Goal: Task Accomplishment & Management: Complete application form

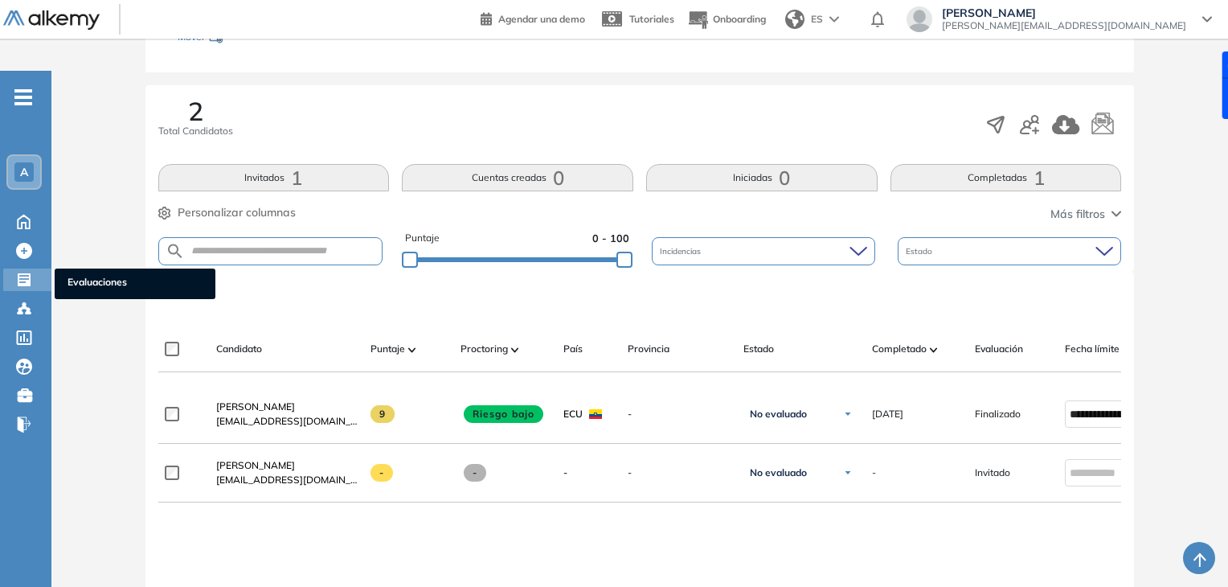
click at [67, 268] on ul "Evaluaciones" at bounding box center [135, 283] width 161 height 31
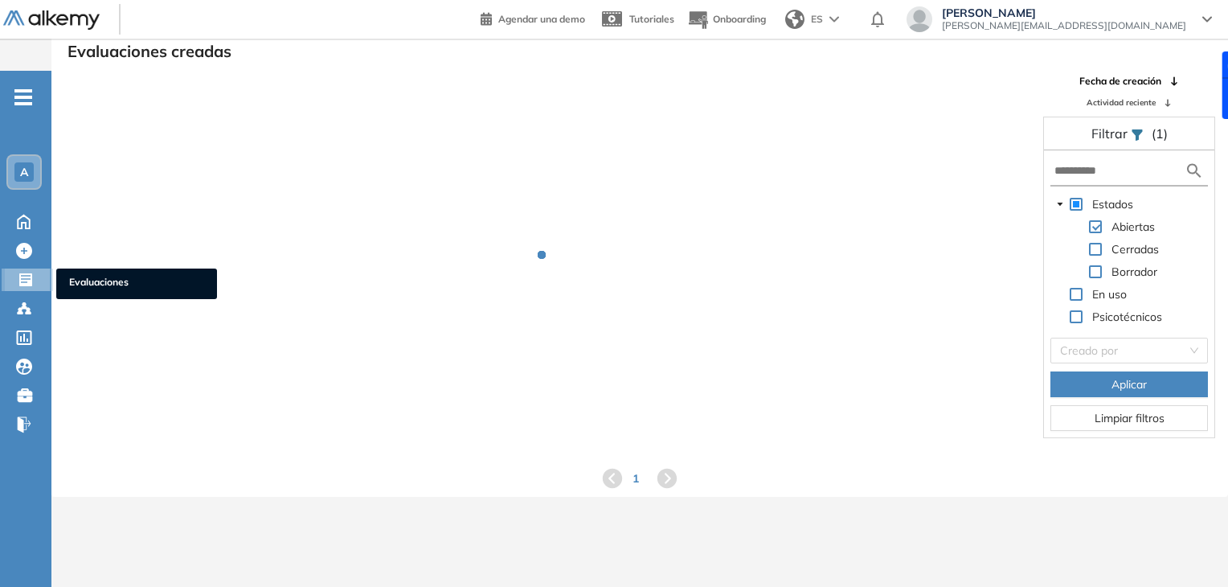
scroll to position [39, 0]
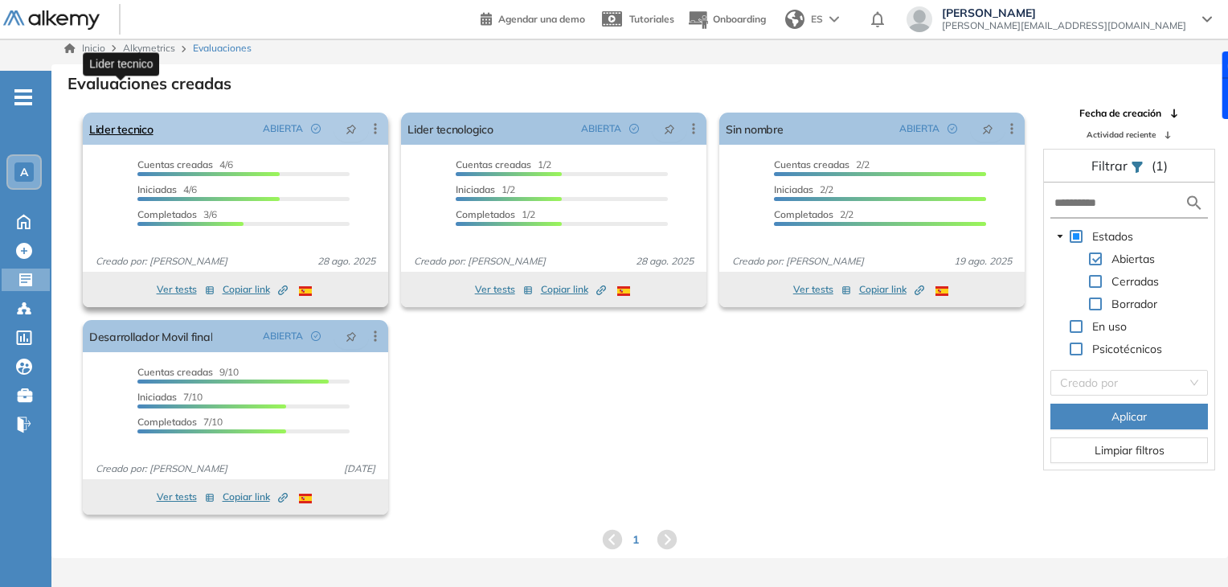
click at [138, 113] on link "Lider tecnico" at bounding box center [121, 129] width 64 height 32
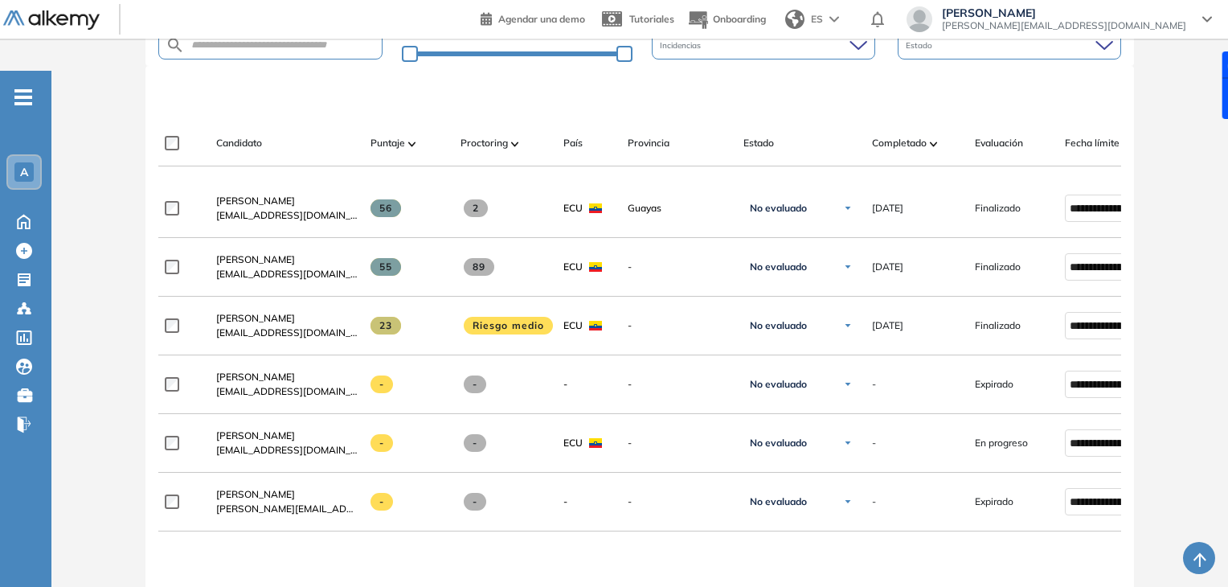
scroll to position [458, 0]
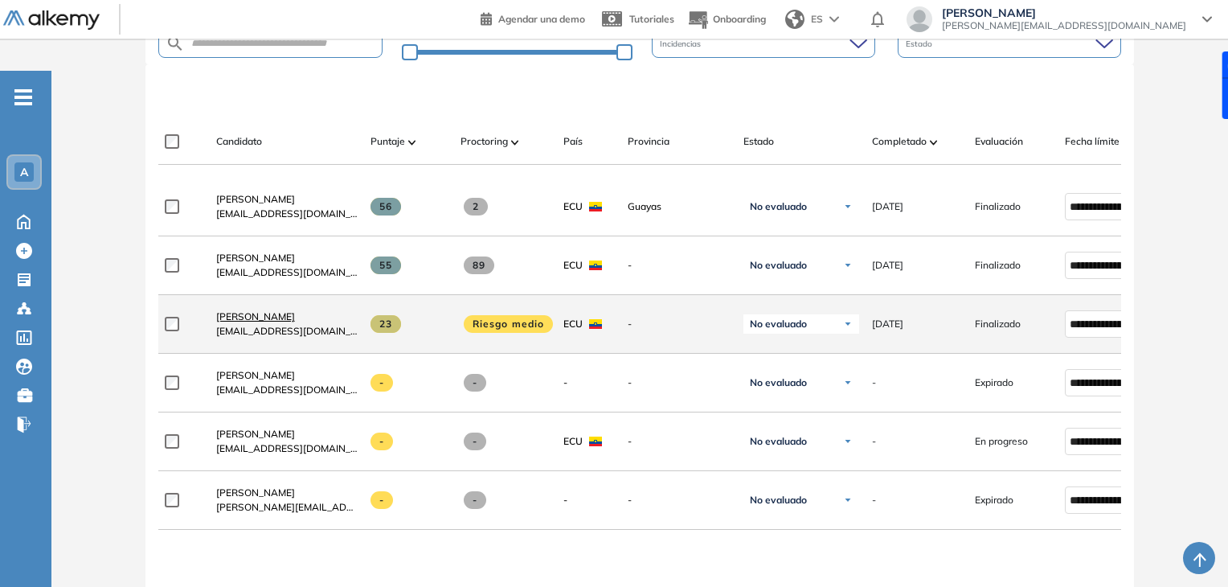
click at [295, 310] on span "[PERSON_NAME]" at bounding box center [255, 316] width 79 height 12
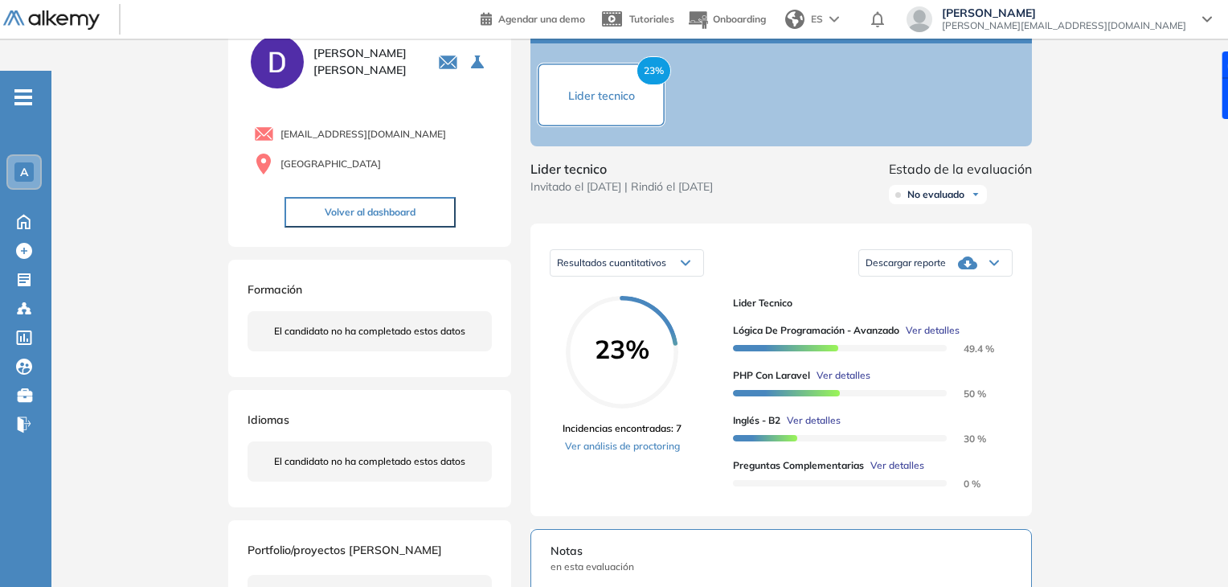
scroll to position [106, 0]
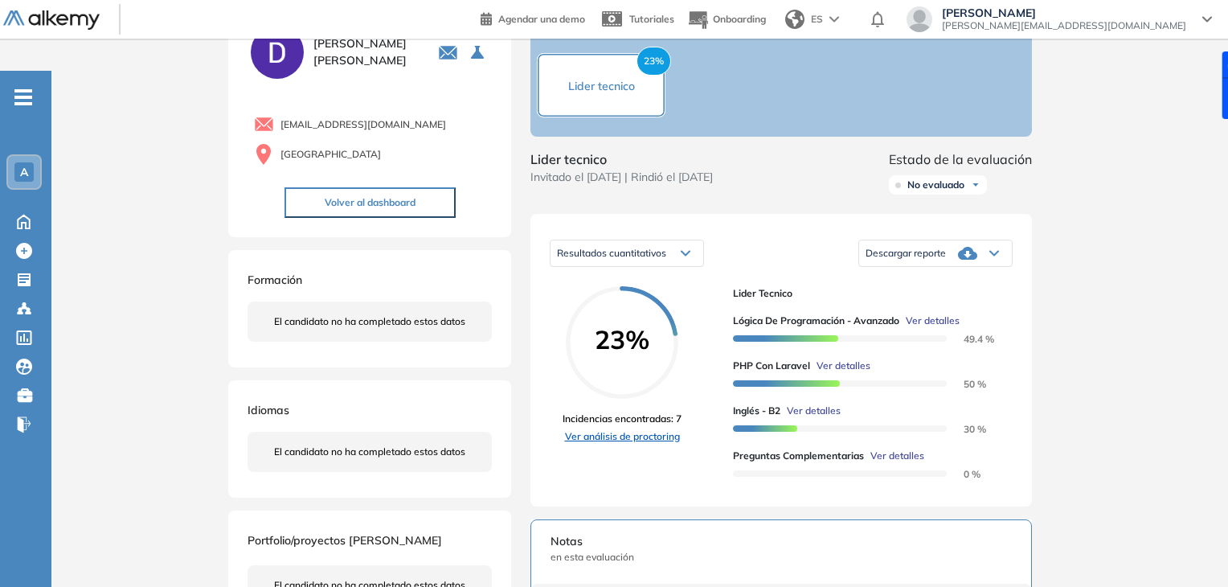
click at [657, 429] on link "Ver análisis de proctoring" at bounding box center [622, 436] width 119 height 14
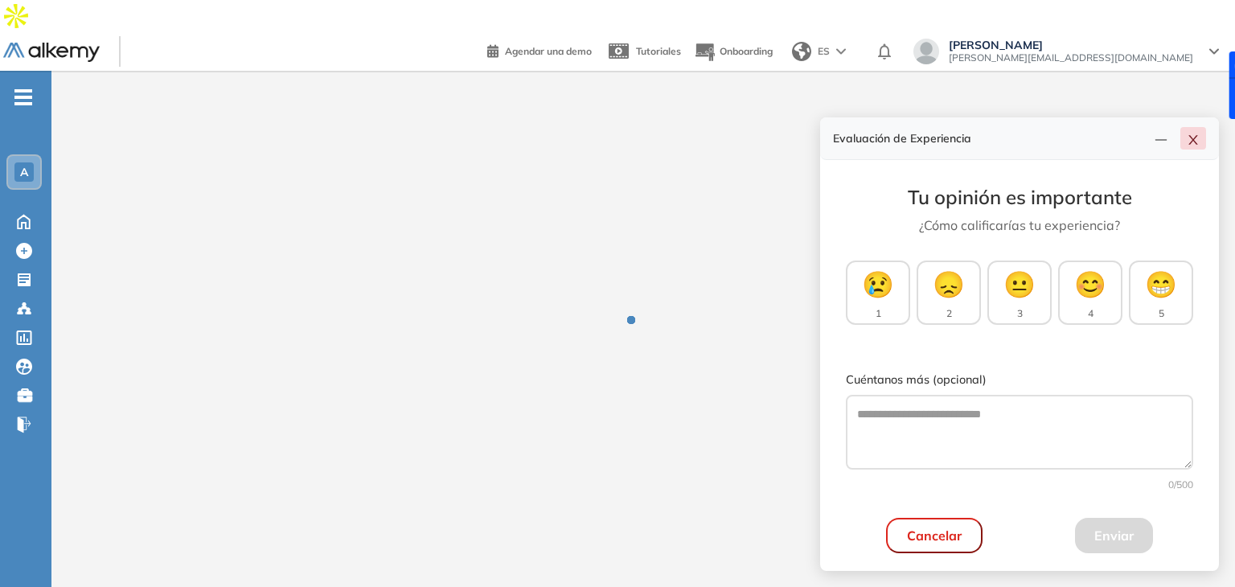
click at [1190, 136] on icon "close" at bounding box center [1192, 139] width 13 height 13
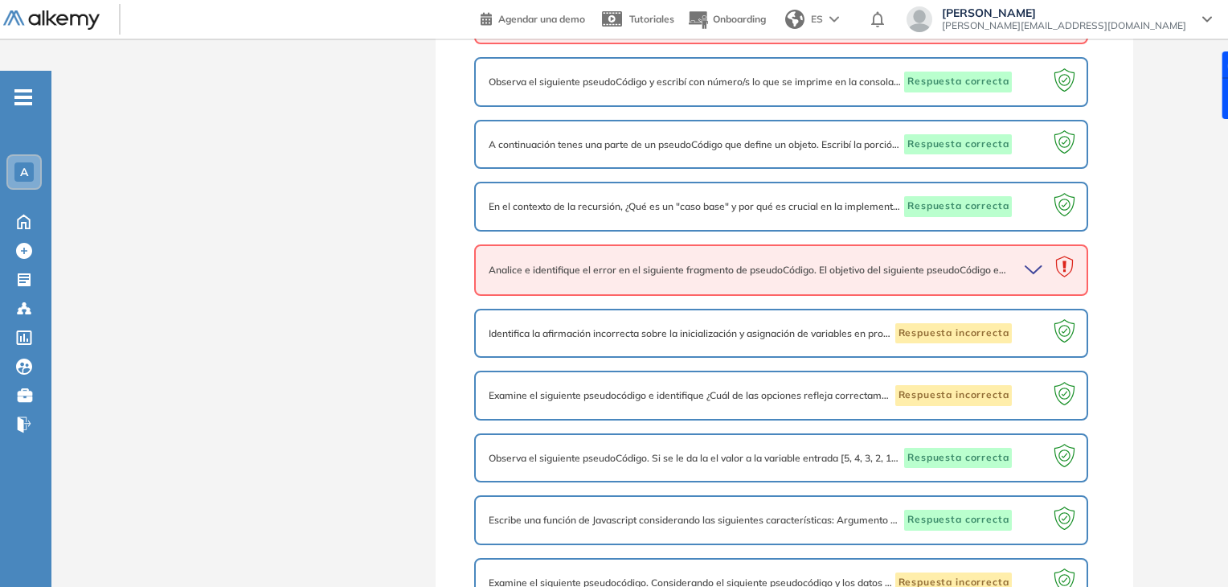
scroll to position [848, 0]
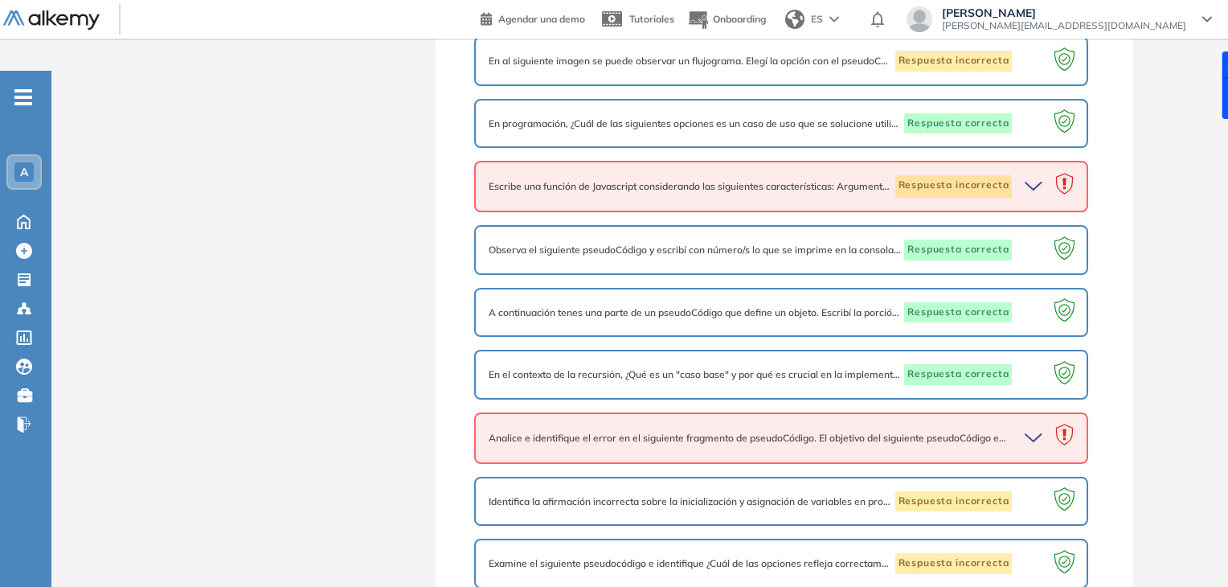
click at [1026, 427] on icon "button" at bounding box center [1036, 438] width 23 height 23
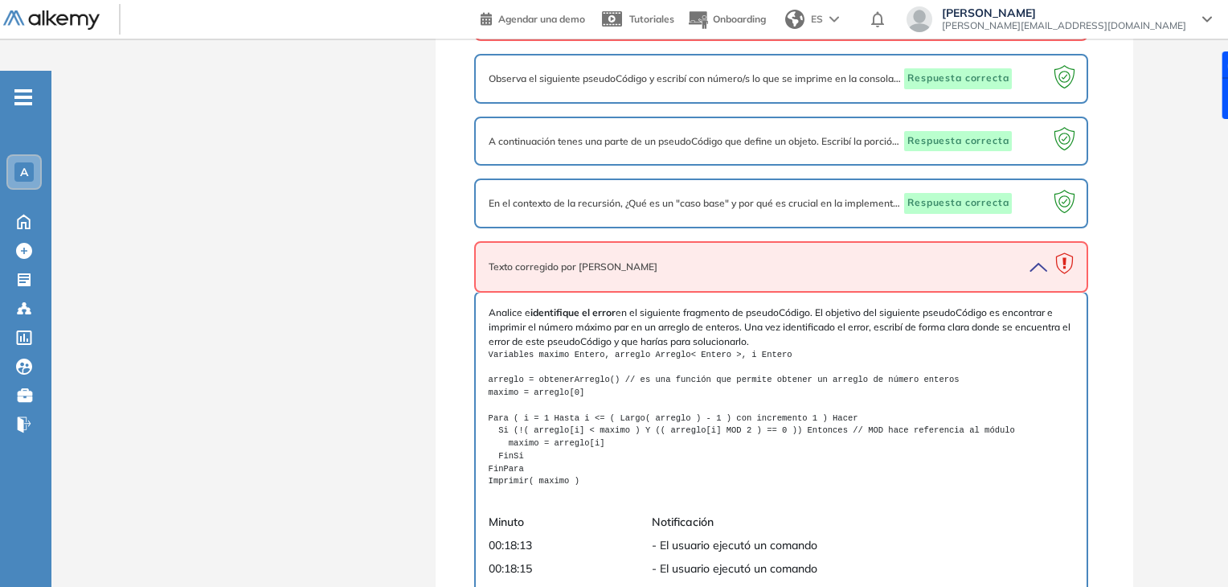
scroll to position [1022, 0]
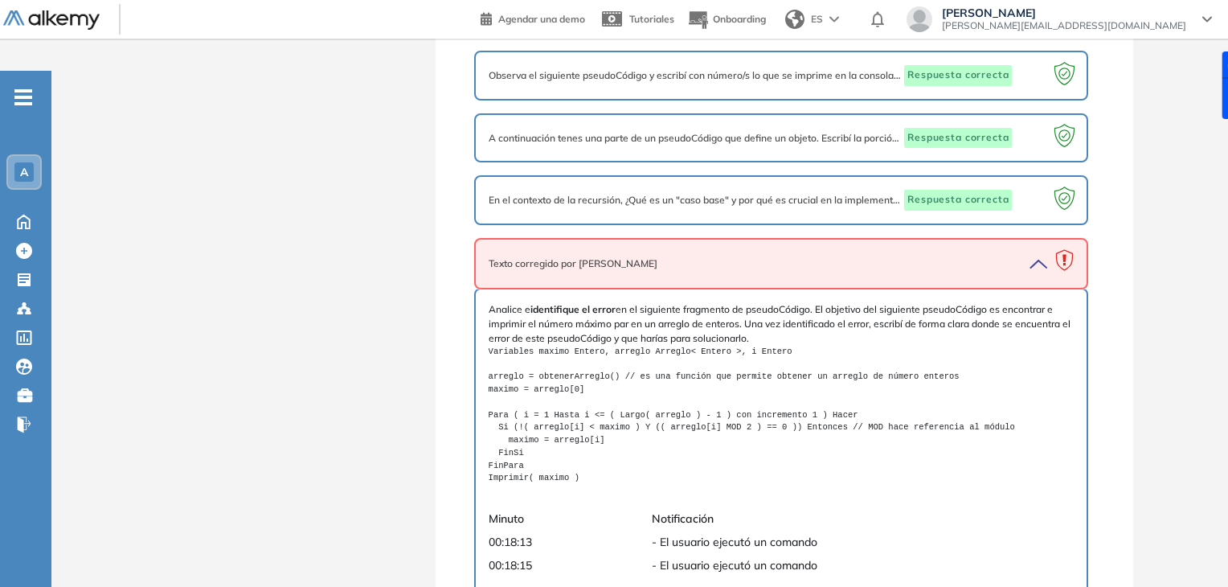
click at [1038, 252] on icon "button" at bounding box center [1036, 263] width 23 height 23
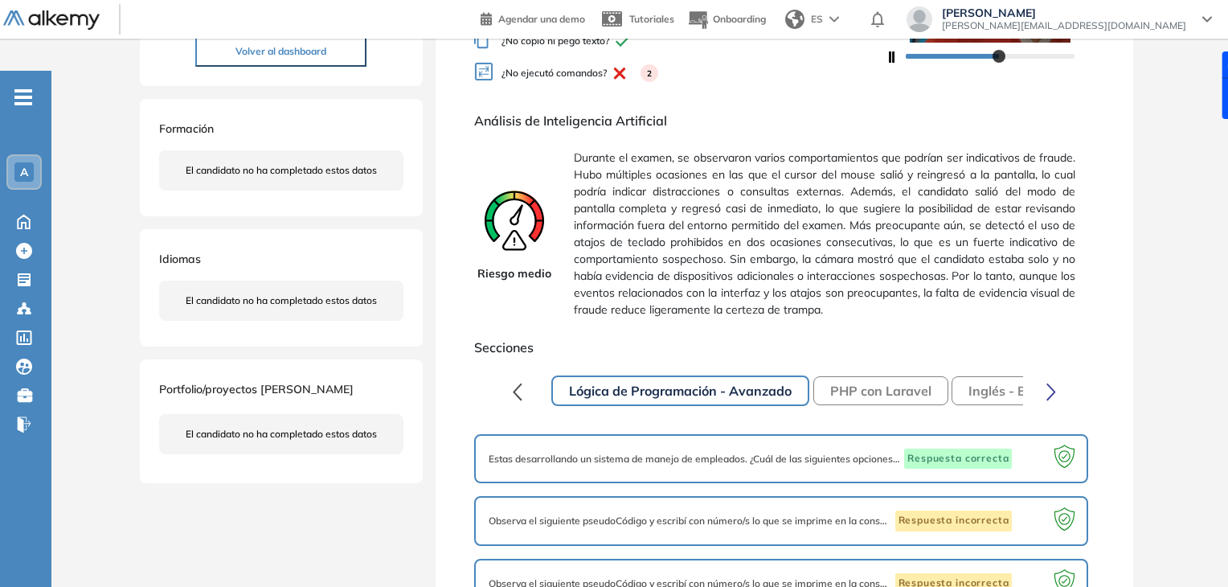
scroll to position [259, 0]
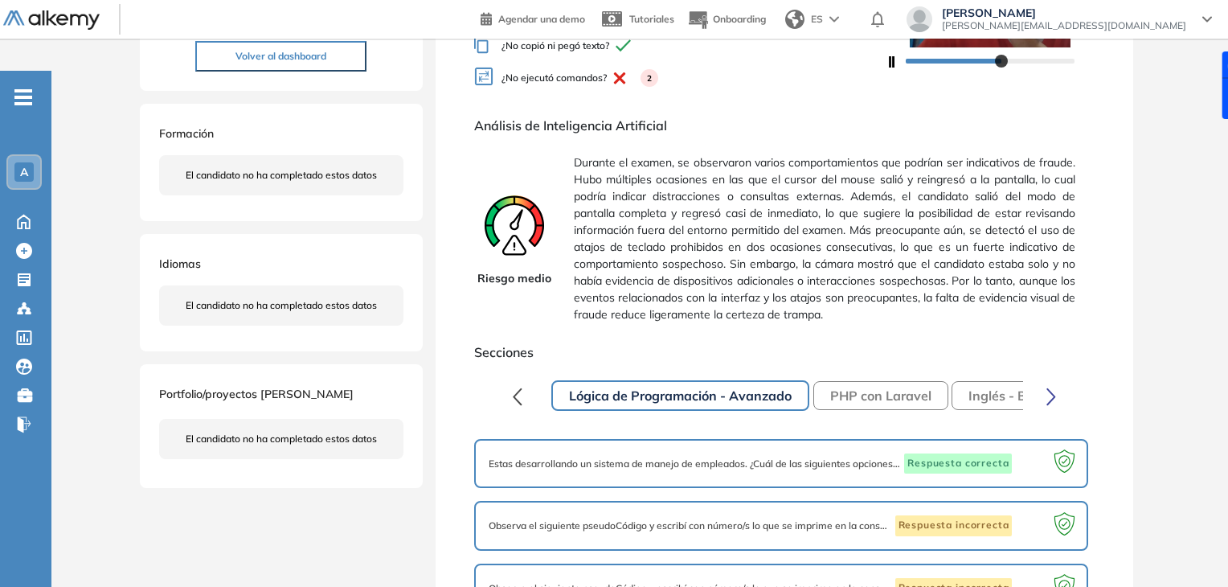
click at [870, 381] on button "PHP con Laravel" at bounding box center [880, 395] width 135 height 29
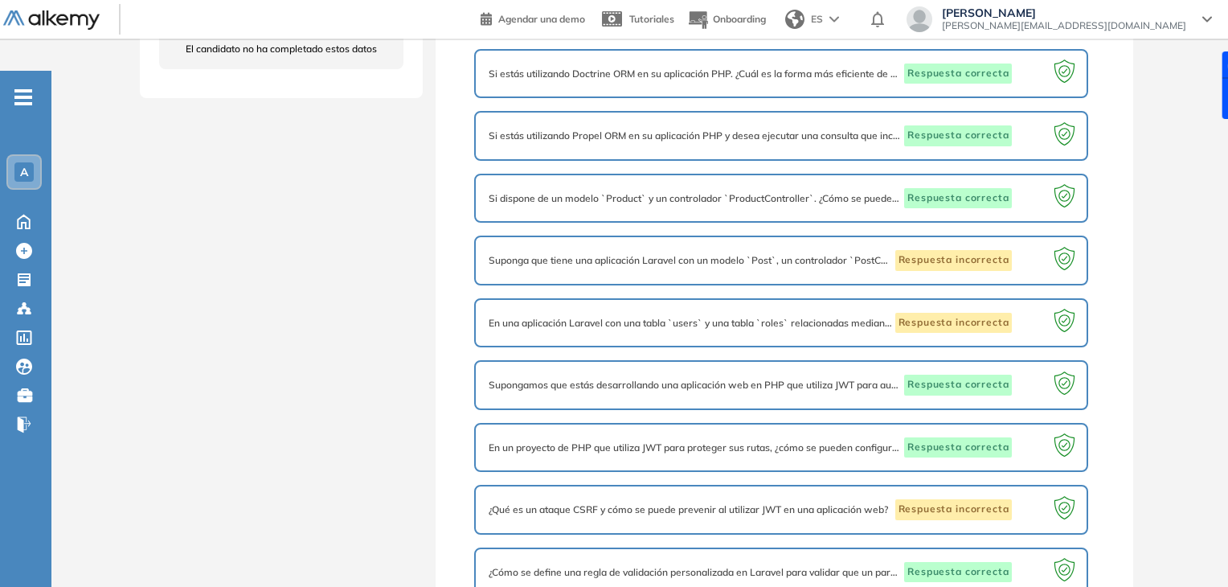
scroll to position [340, 0]
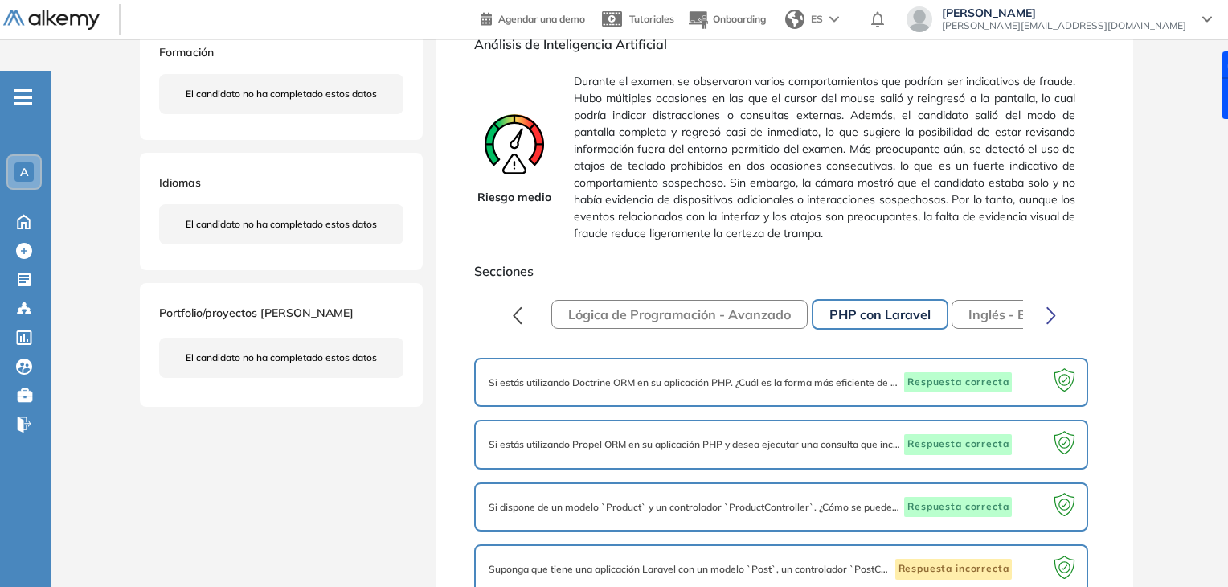
click at [981, 300] on button "Inglés - B2" at bounding box center [1002, 314] width 100 height 29
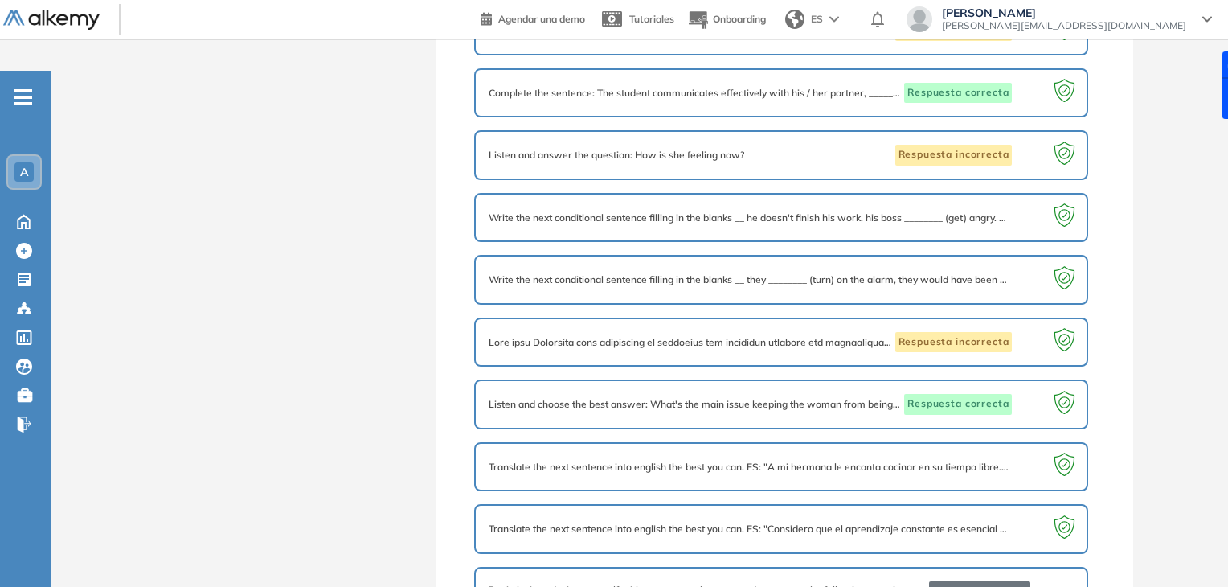
scroll to position [1132, 0]
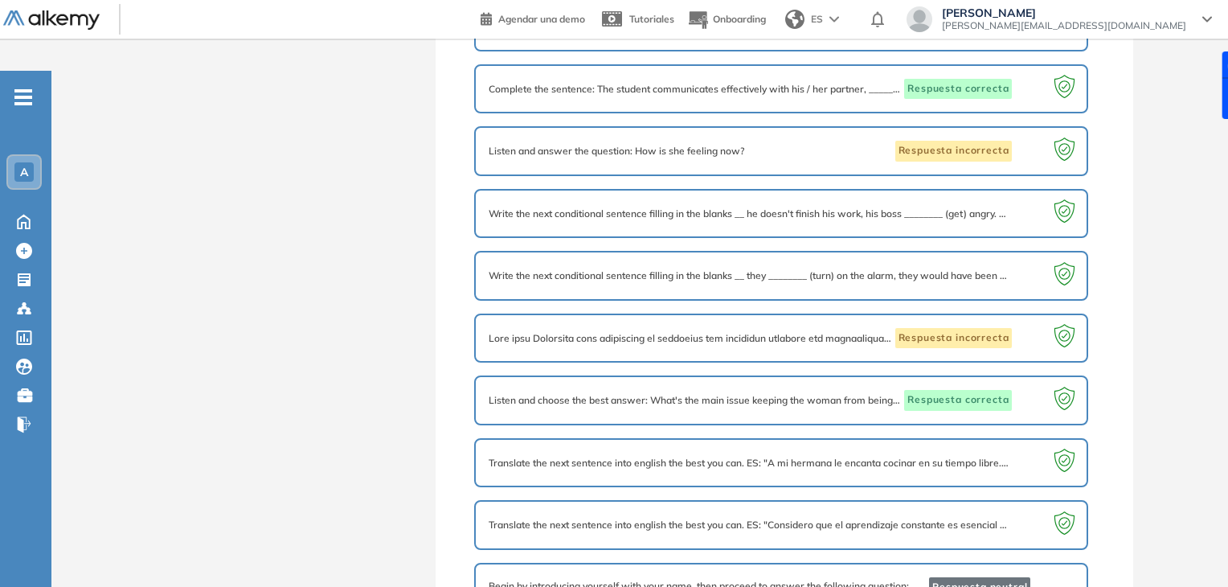
click at [995, 456] on span "Translate the next sentence into english the best you can. ES: "A mi hermana le…" at bounding box center [749, 463] width 521 height 14
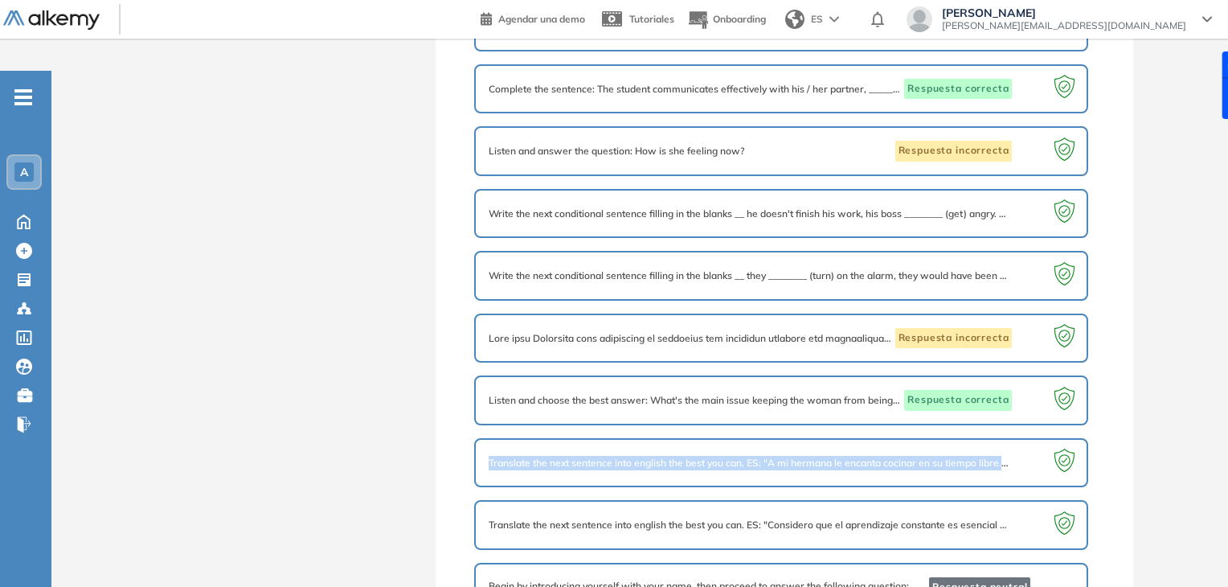
click at [995, 456] on span "Translate the next sentence into english the best you can. ES: "A mi hermana le…" at bounding box center [749, 463] width 521 height 14
click at [1022, 453] on div at bounding box center [1033, 463] width 43 height 21
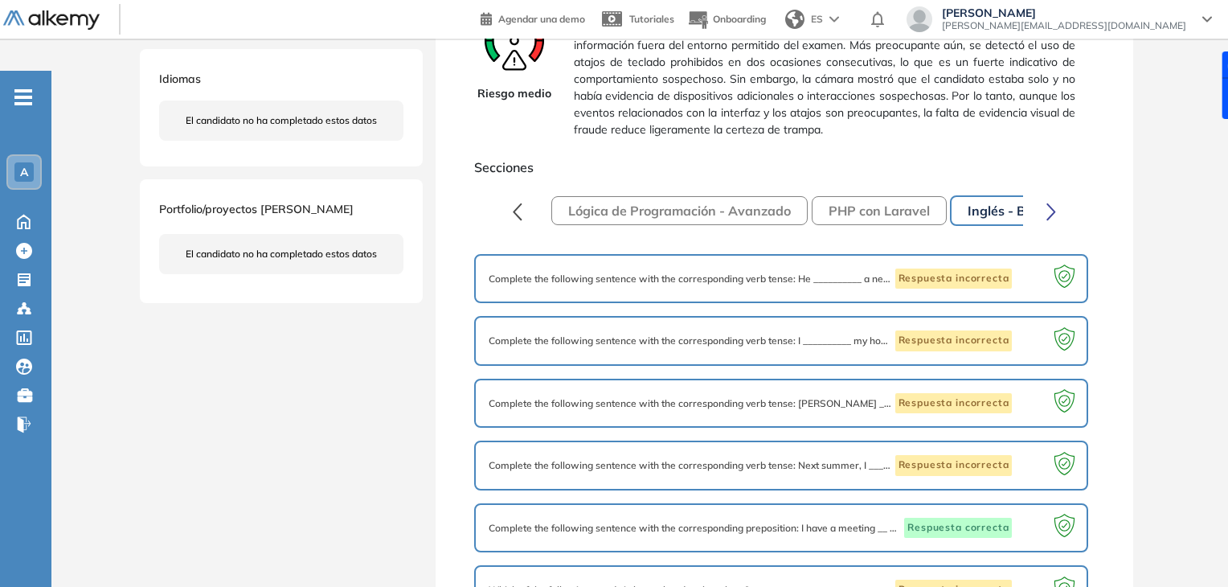
scroll to position [280, 0]
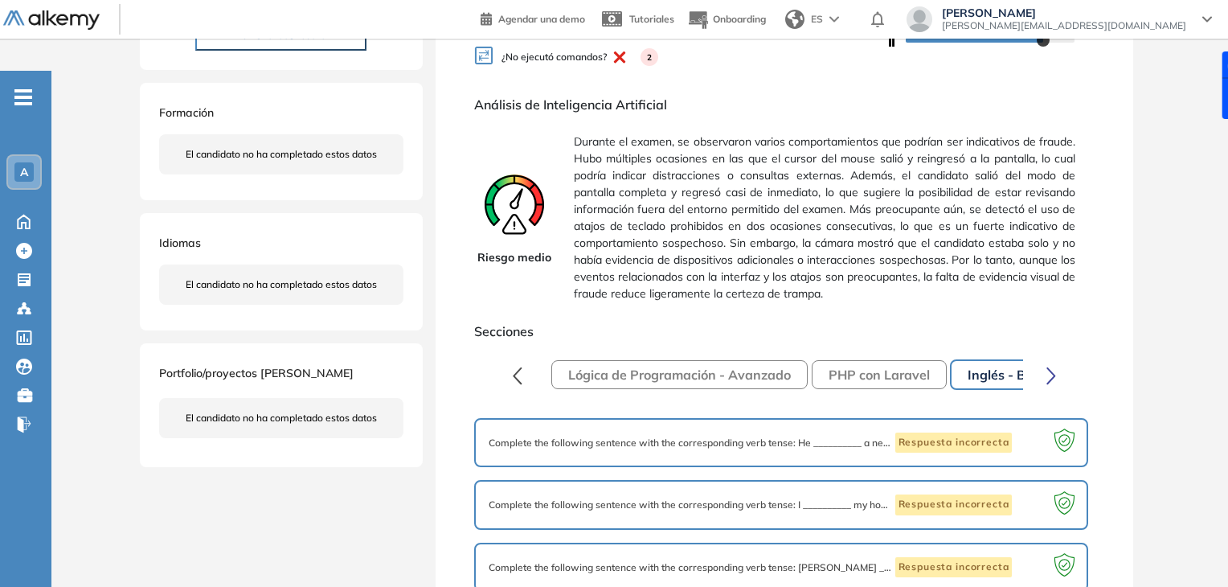
click at [1059, 358] on button "button" at bounding box center [1051, 374] width 31 height 32
click at [958, 360] on button "Preguntas complementarias" at bounding box center [920, 374] width 207 height 29
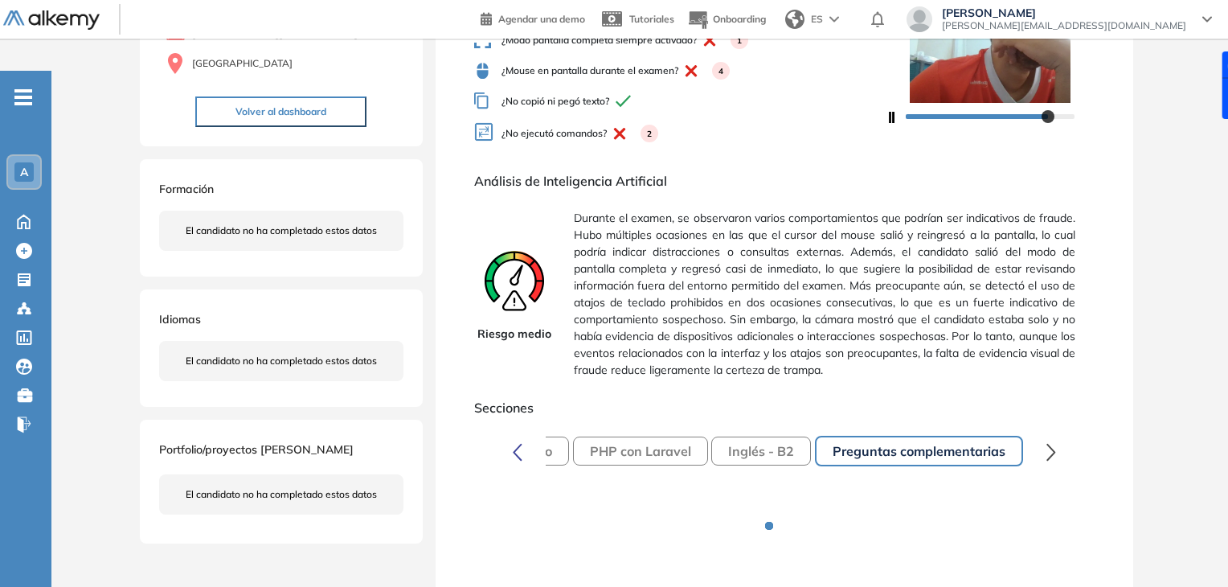
scroll to position [214, 0]
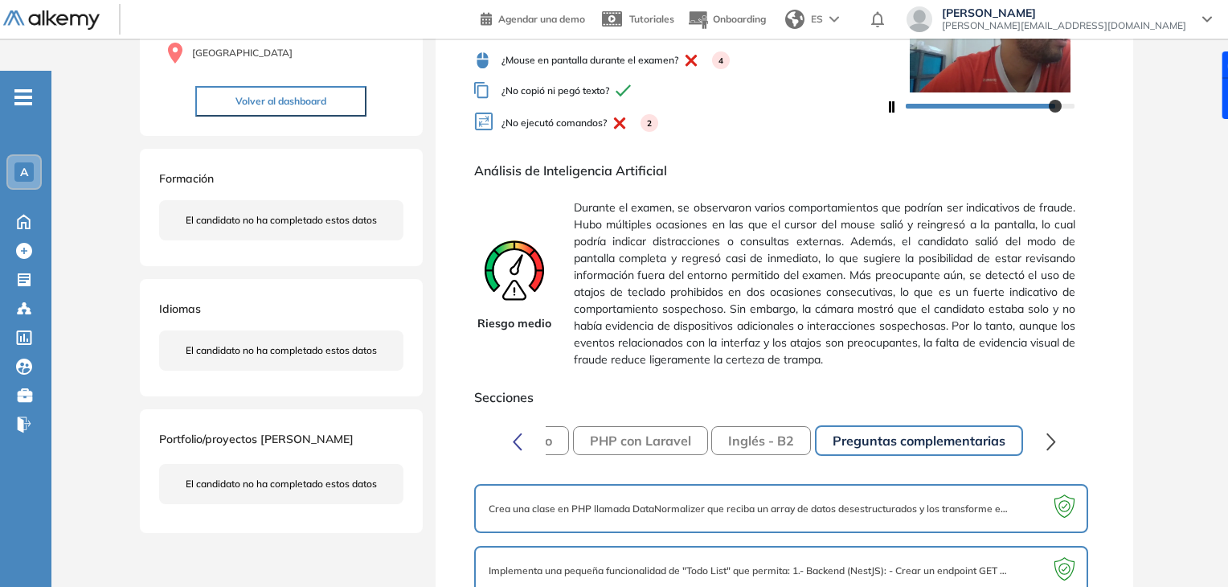
click at [865, 484] on div "Crea una clase en PHP llamada DataNormalizer que reciba un array de datos deses…" at bounding box center [781, 509] width 615 height 50
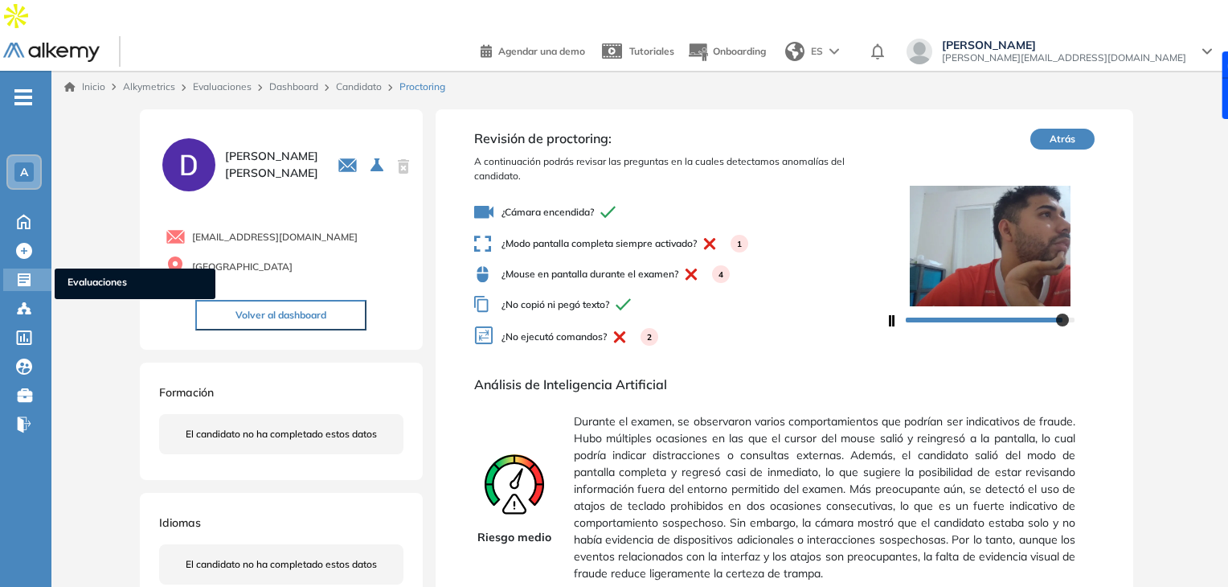
click at [71, 275] on span "Evaluaciones" at bounding box center [135, 284] width 135 height 18
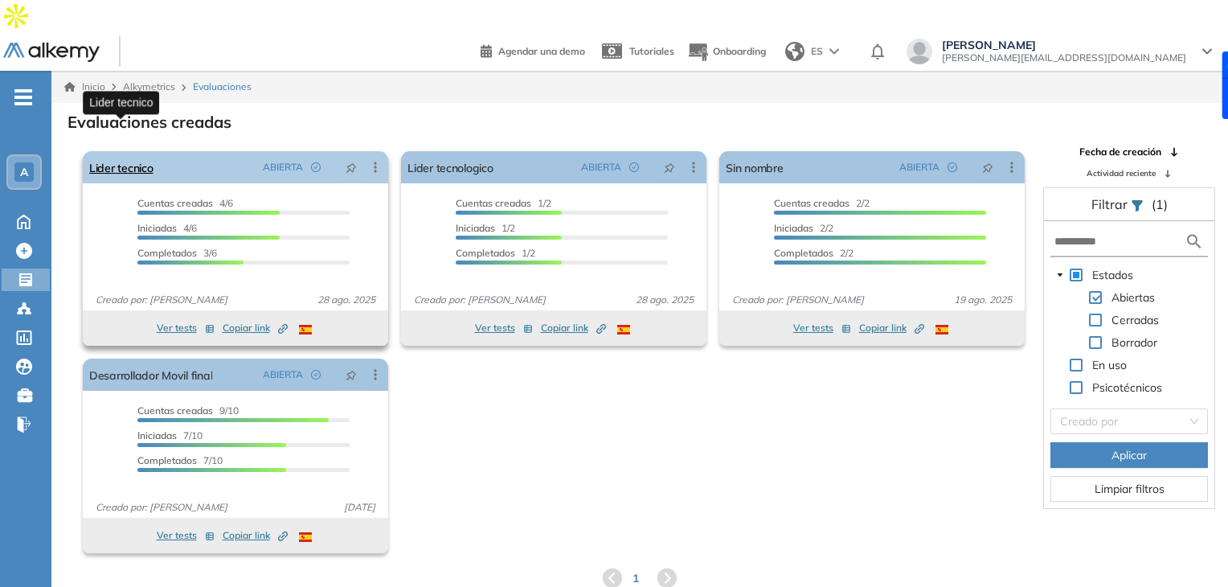
click at [138, 151] on link "Lider tecnico" at bounding box center [121, 167] width 64 height 32
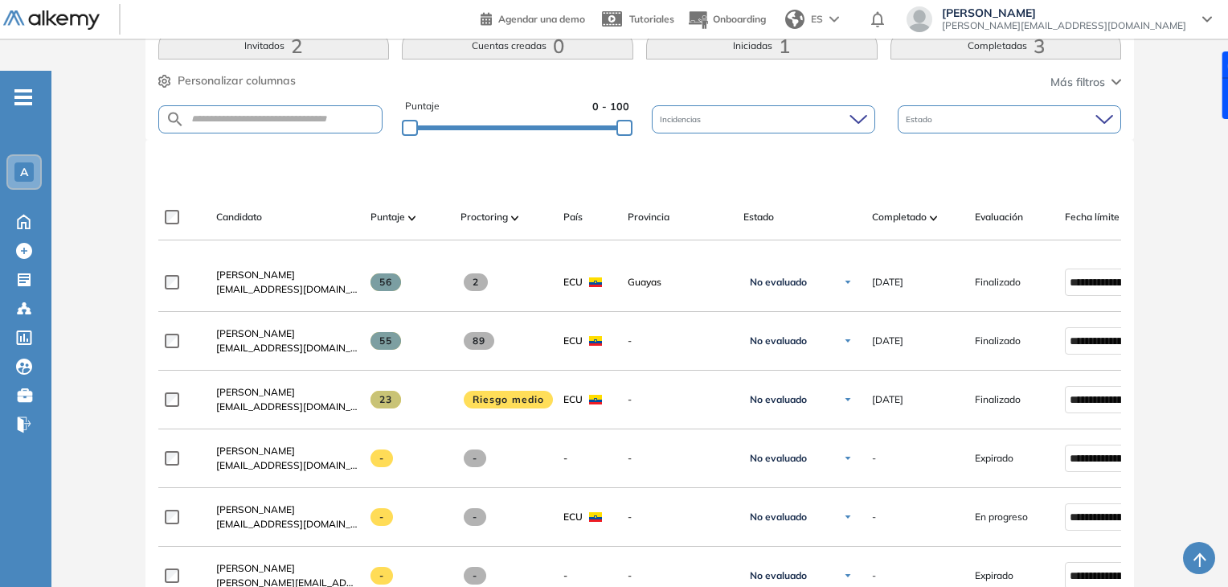
scroll to position [412, 0]
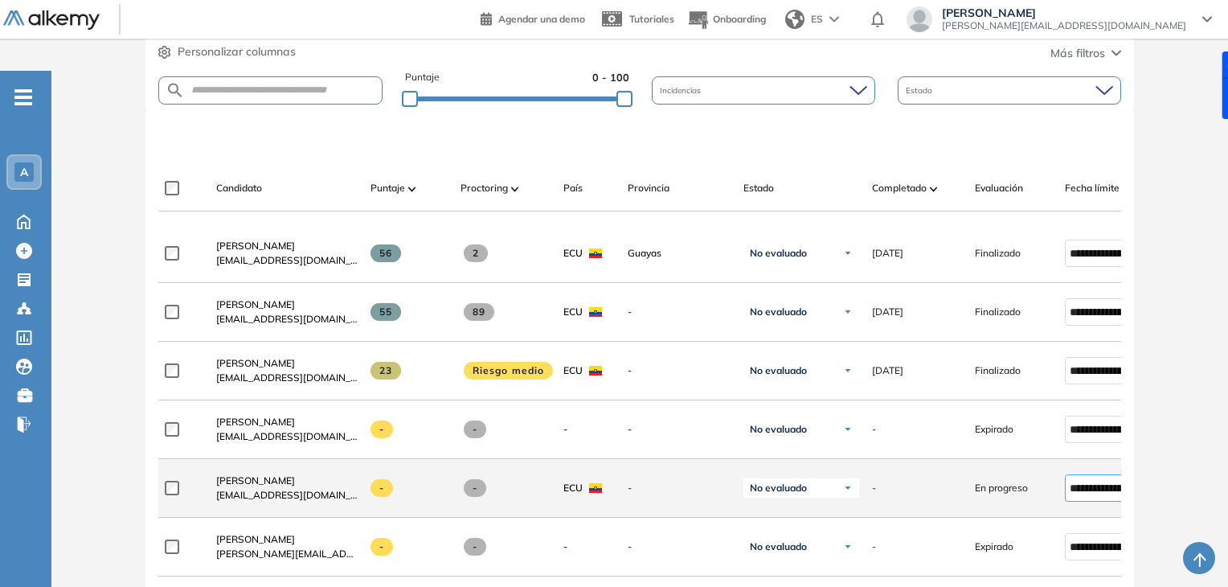
click at [1089, 479] on input "**********" at bounding box center [1103, 488] width 66 height 18
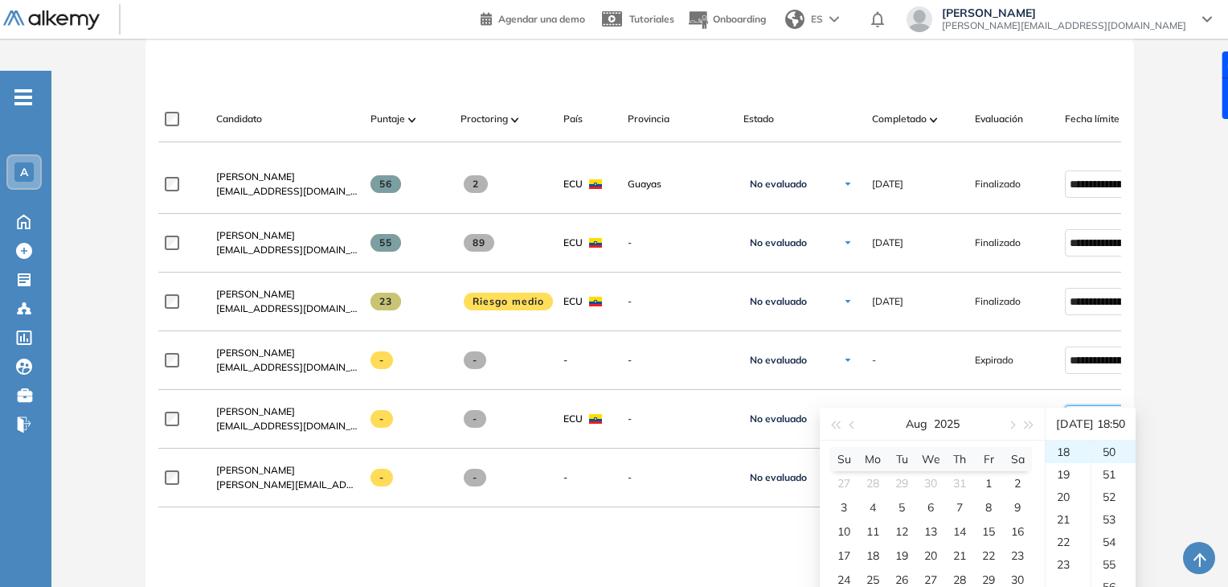
scroll to position [481, 0]
click at [1018, 479] on div "2" at bounding box center [1017, 482] width 19 height 19
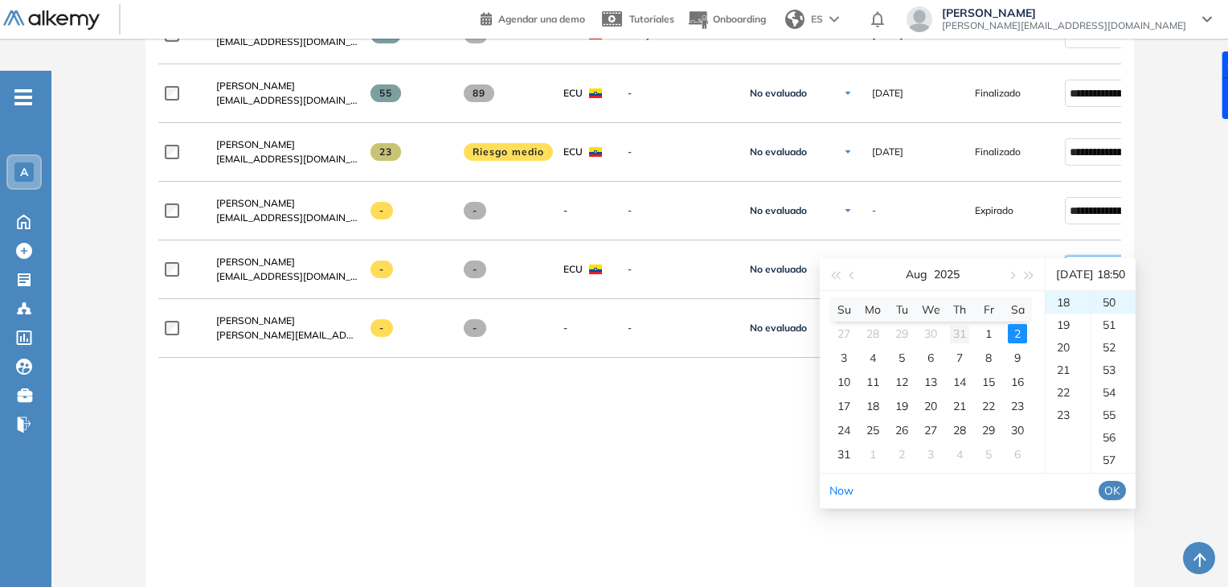
scroll to position [632, 0]
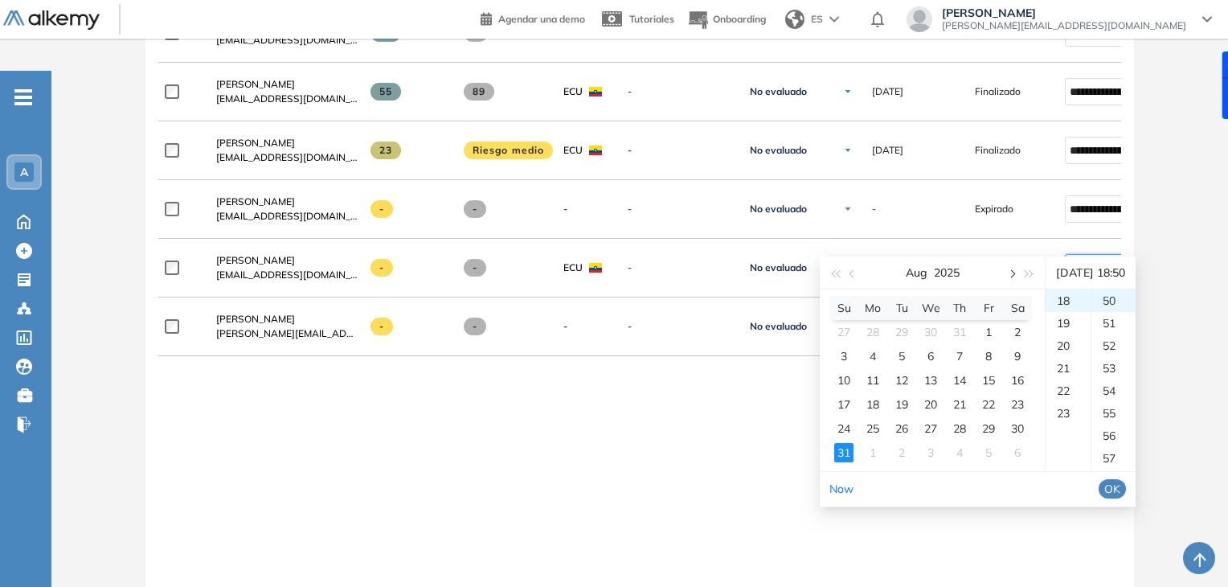
click at [1016, 273] on button "button" at bounding box center [1011, 272] width 18 height 32
click at [895, 335] on div "2" at bounding box center [901, 331] width 19 height 19
click at [1054, 414] on div "23" at bounding box center [1068, 413] width 45 height 23
click at [1115, 461] on div "57" at bounding box center [1114, 458] width 44 height 23
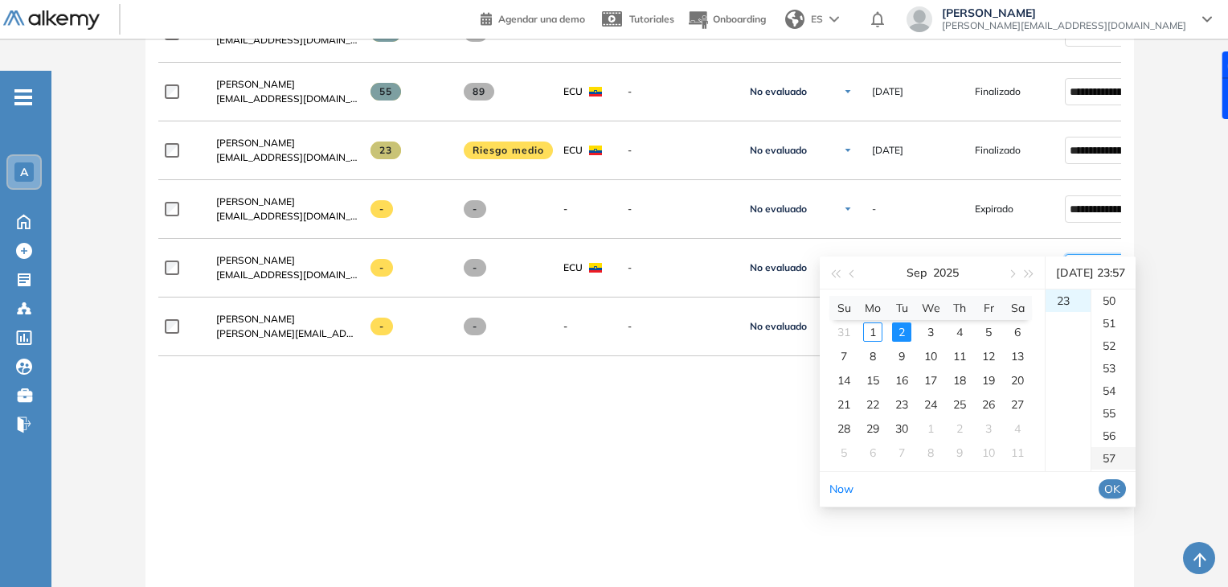
scroll to position [1283, 0]
click at [1120, 491] on span "OK" at bounding box center [1112, 489] width 16 height 18
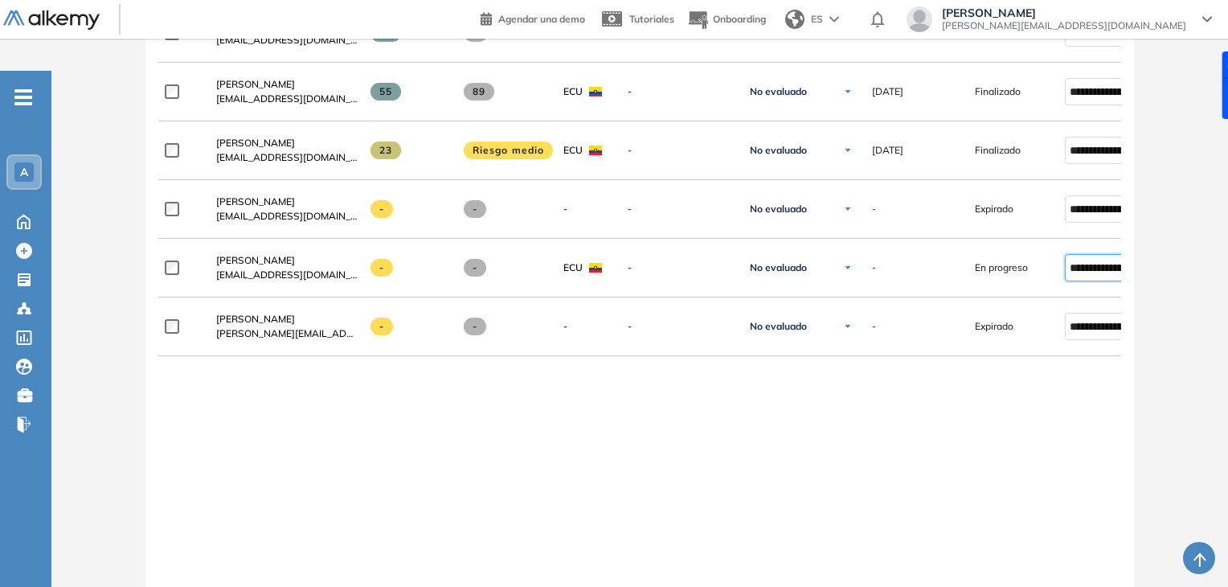
type input "**********"
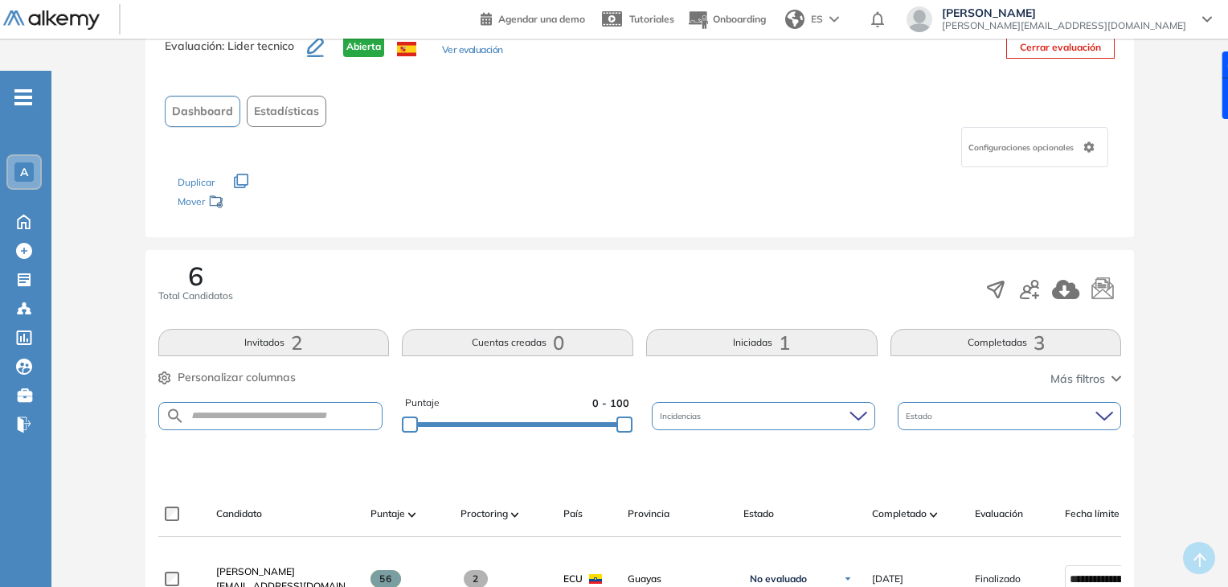
scroll to position [0, 0]
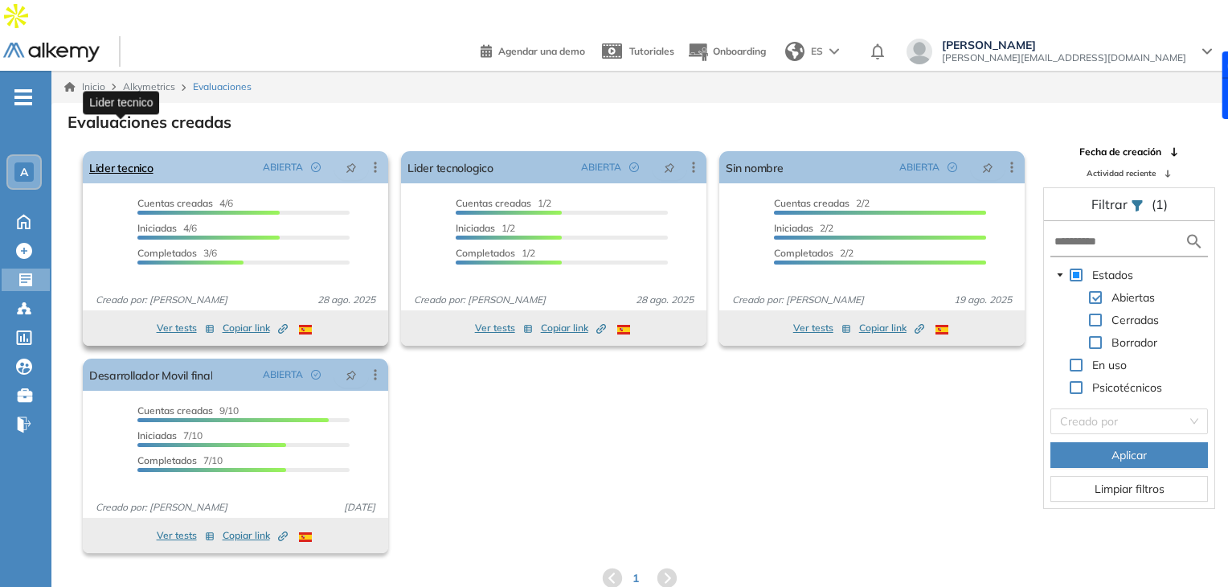
click at [124, 151] on link "Lider tecnico" at bounding box center [121, 167] width 64 height 32
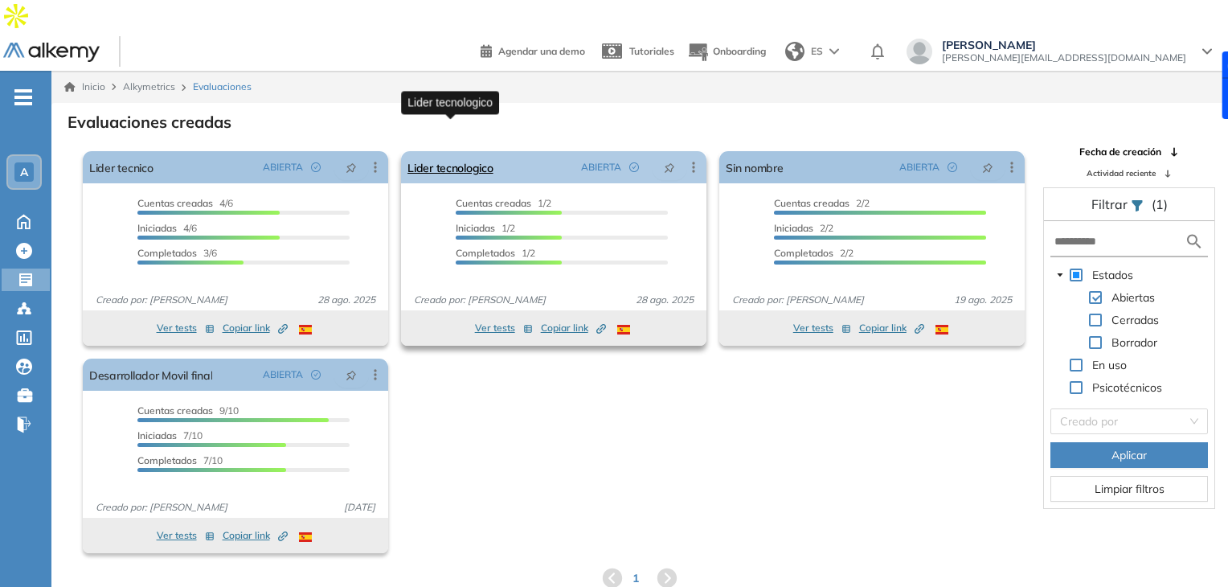
click at [482, 151] on link "Lider tecnologico" at bounding box center [450, 167] width 85 height 32
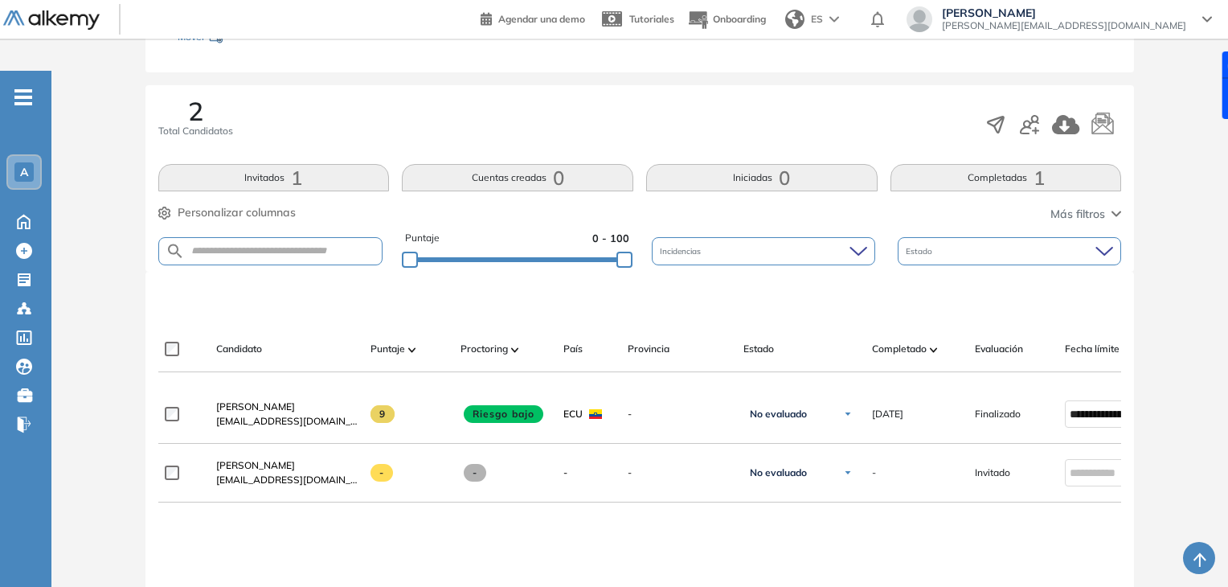
scroll to position [252, 0]
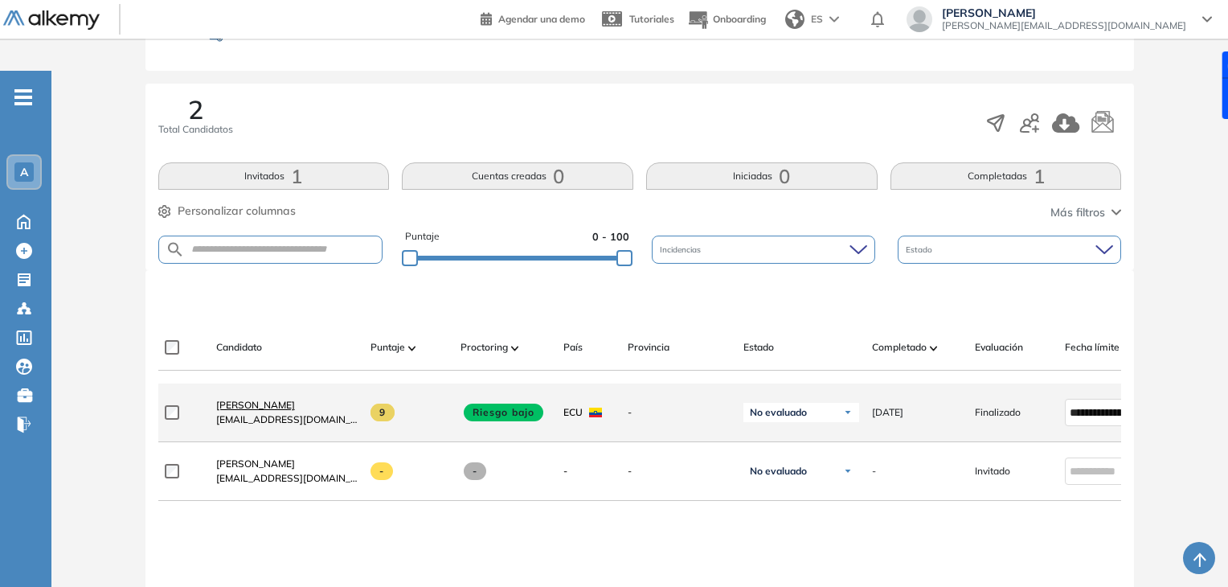
click at [274, 399] on span "[PERSON_NAME]" at bounding box center [255, 405] width 79 height 12
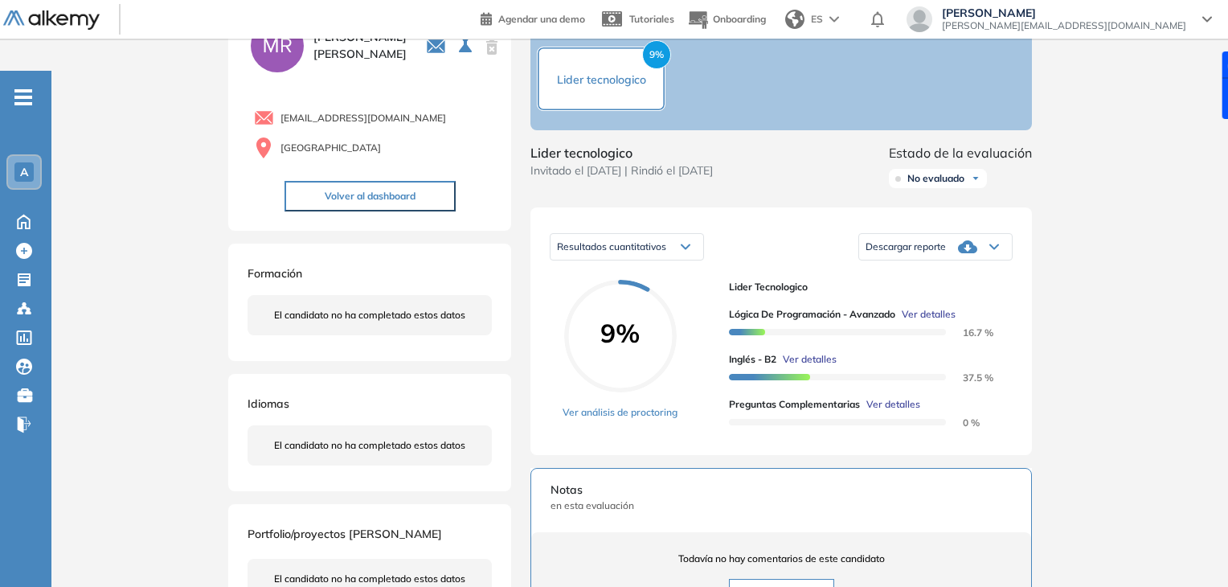
scroll to position [113, 0]
click at [881, 397] on span "Ver detalles" at bounding box center [893, 404] width 54 height 14
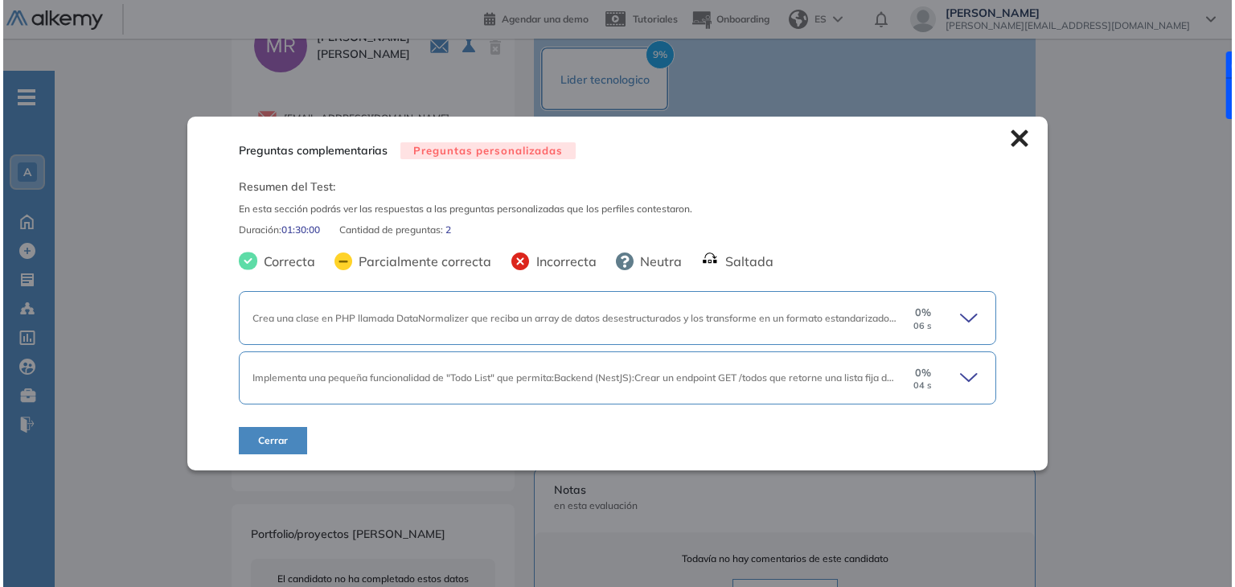
scroll to position [233, 0]
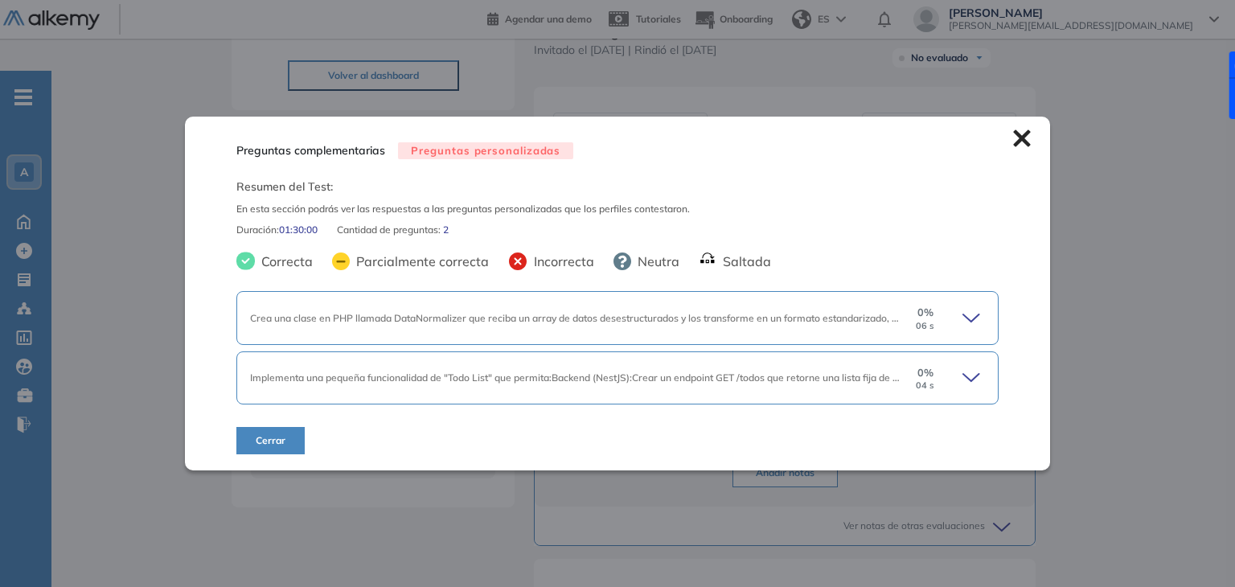
click at [967, 314] on icon at bounding box center [973, 318] width 23 height 23
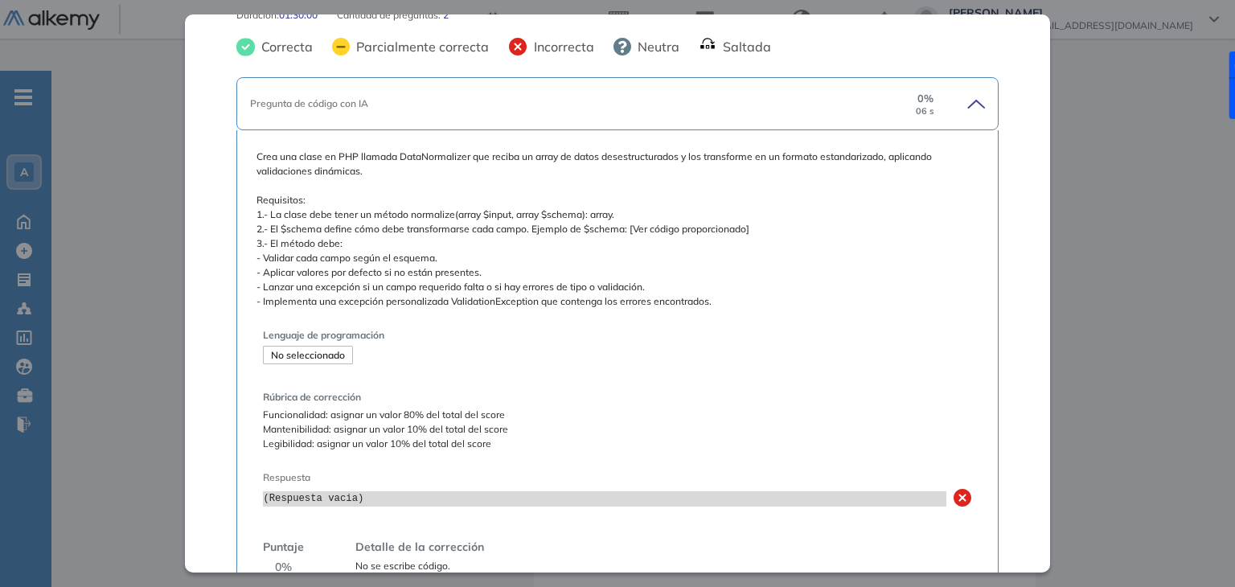
scroll to position [113, 0]
click at [320, 359] on span "No seleccionado" at bounding box center [308, 355] width 74 height 12
click at [354, 375] on div "Lenguaje de programación No seleccionado Rúbrica de corrección Funcionalidad: a…" at bounding box center [617, 445] width 708 height 260
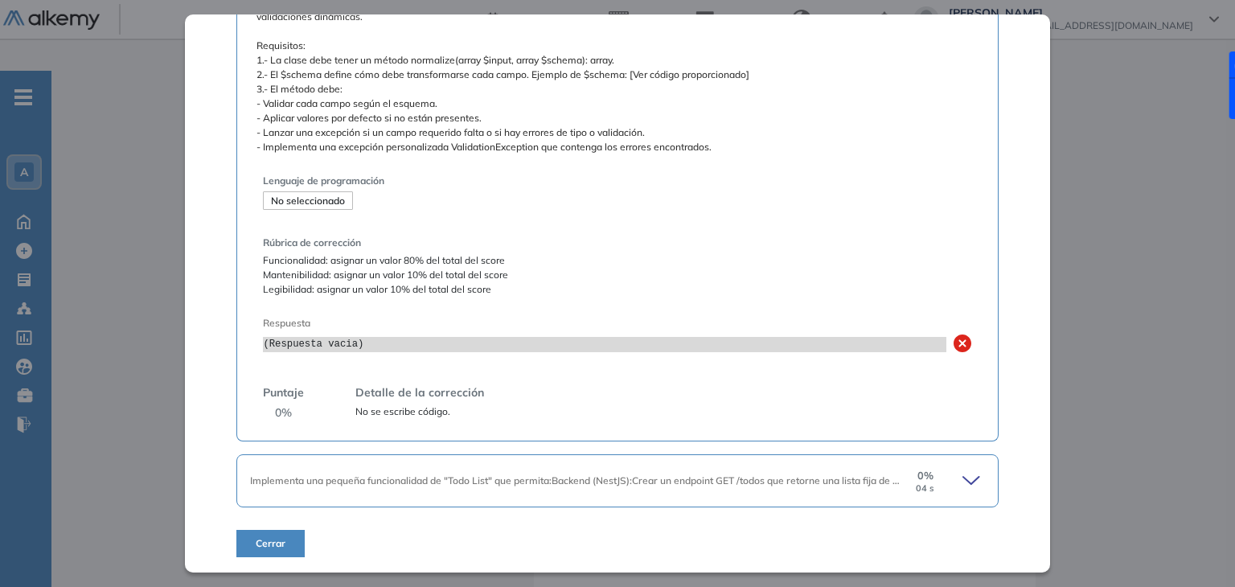
scroll to position [267, 0]
click at [963, 481] on icon at bounding box center [971, 480] width 16 height 7
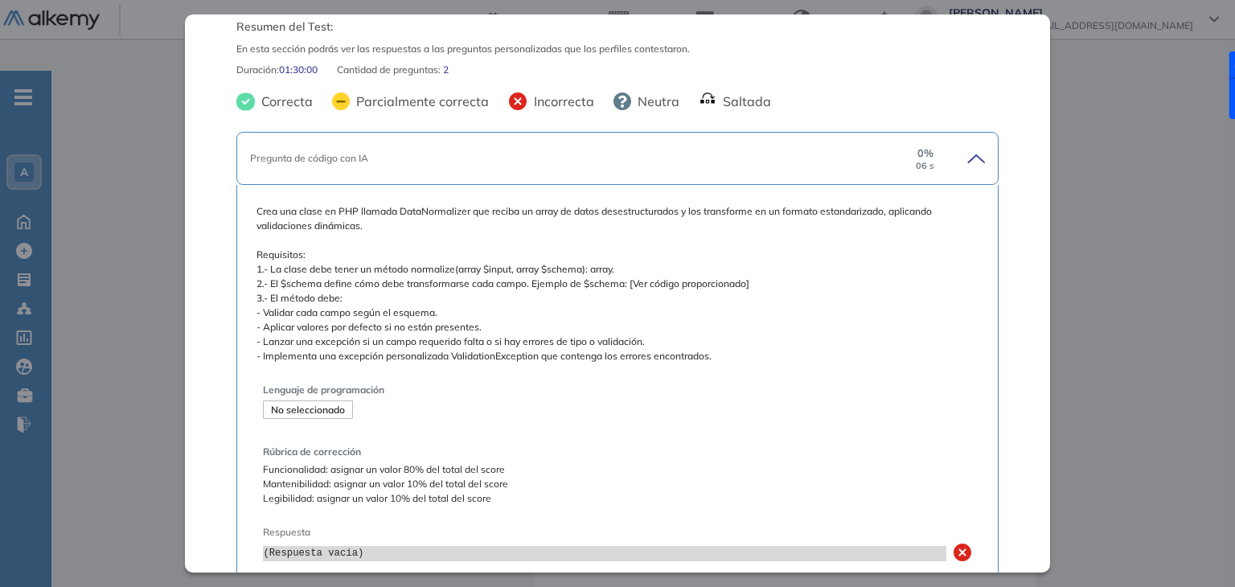
scroll to position [0, 0]
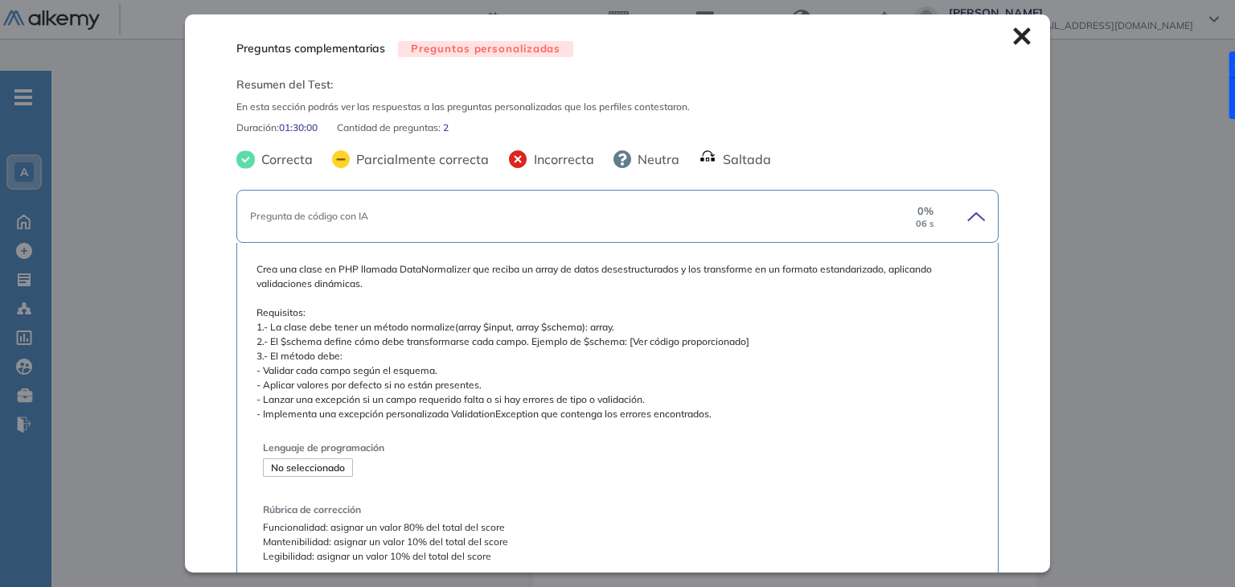
click at [1013, 39] on icon at bounding box center [1021, 36] width 17 height 17
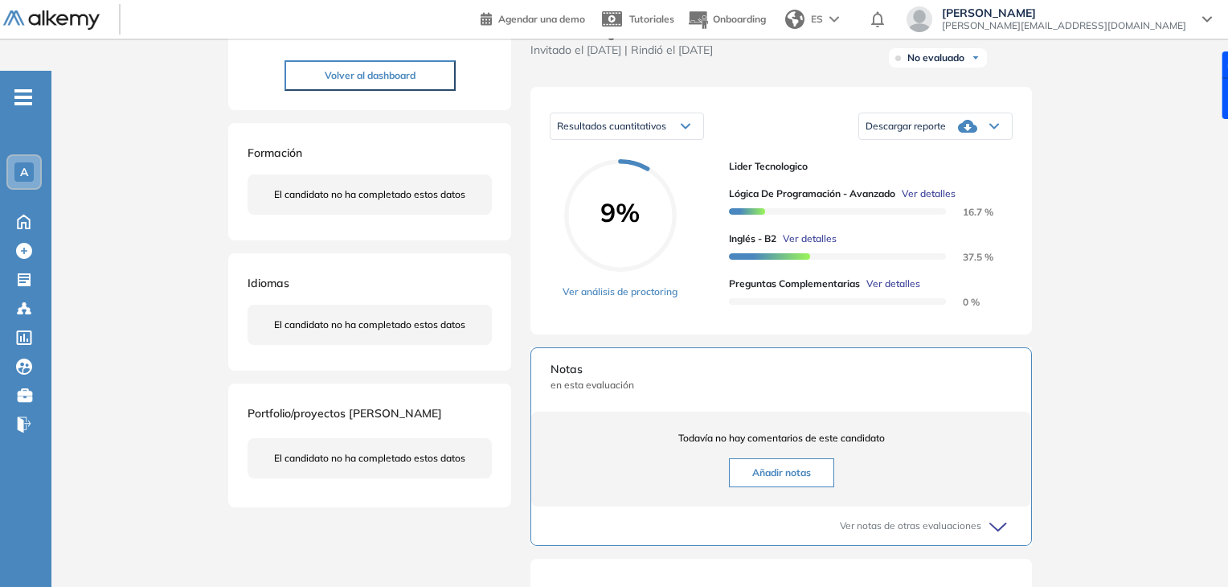
click at [938, 186] on span "Ver detalles" at bounding box center [929, 193] width 54 height 14
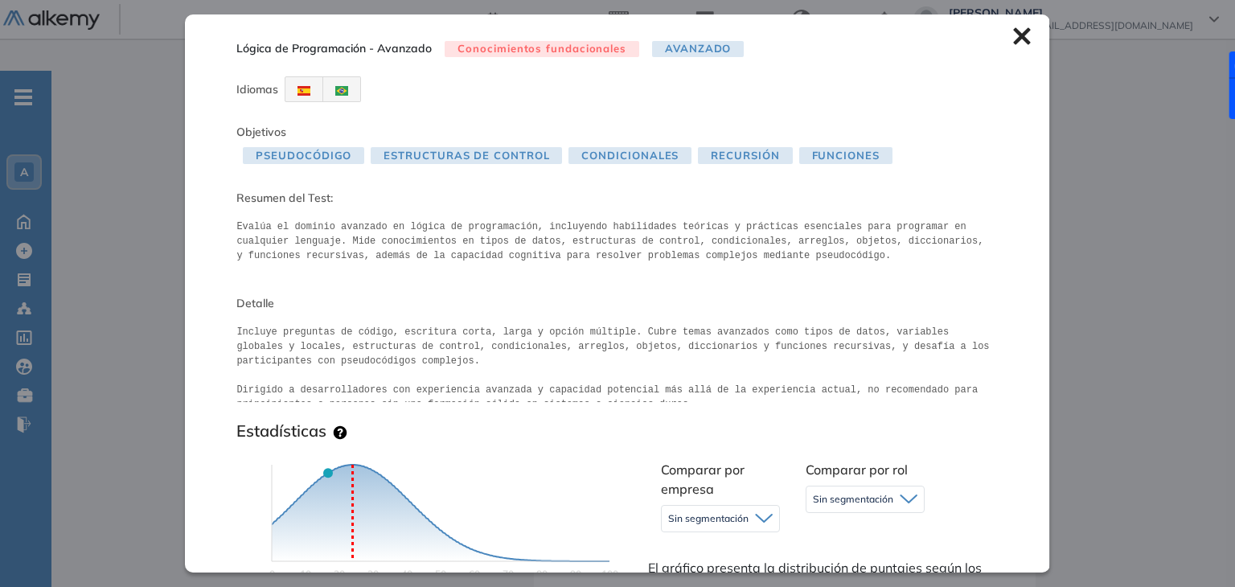
click at [1014, 40] on icon at bounding box center [1021, 36] width 17 height 17
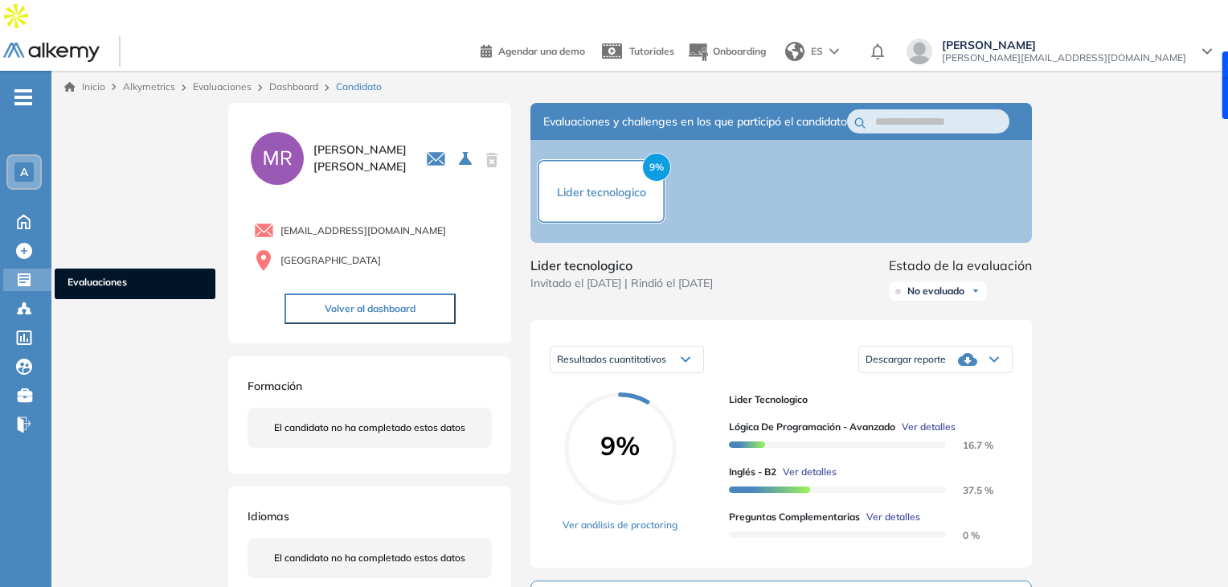
click at [76, 275] on span "Evaluaciones" at bounding box center [135, 284] width 135 height 18
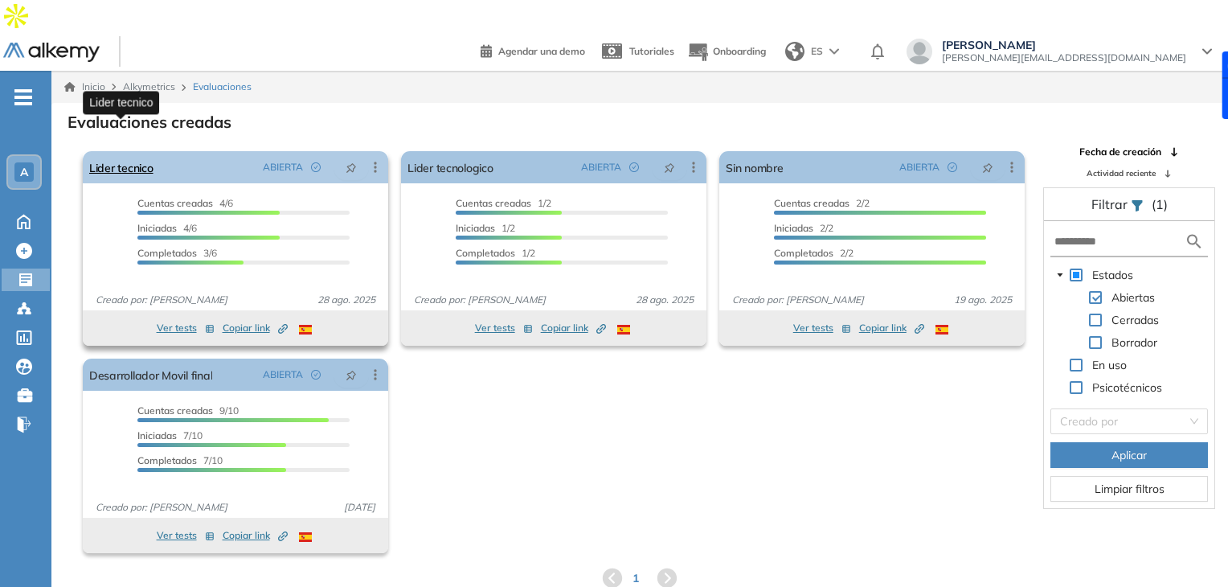
click at [132, 151] on link "Lider tecnico" at bounding box center [121, 167] width 64 height 32
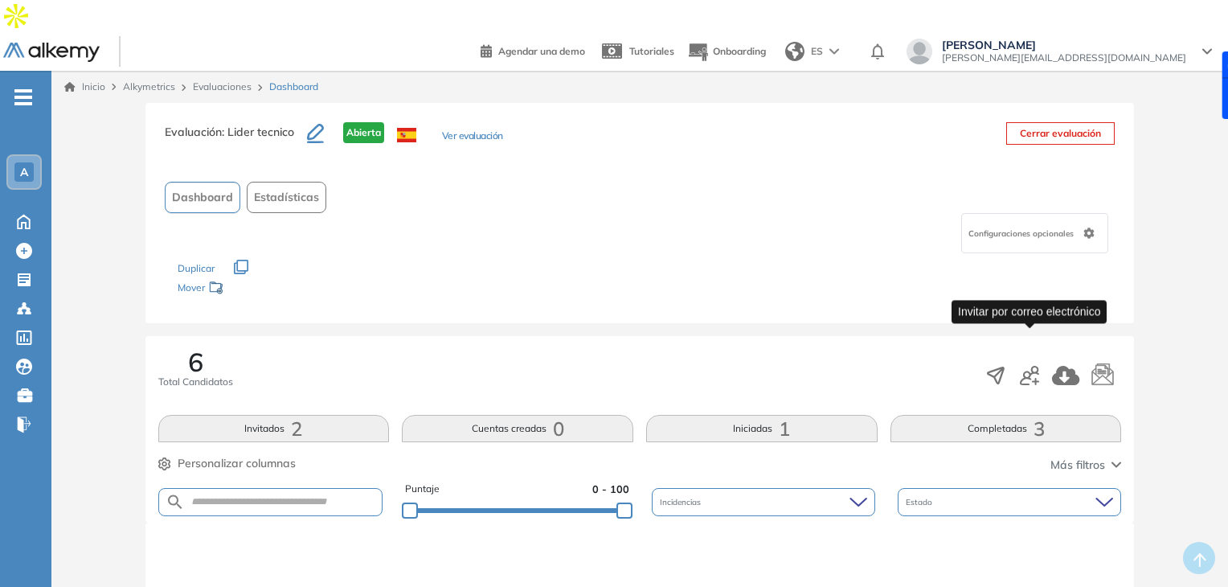
click at [1034, 366] on icon "button" at bounding box center [1029, 375] width 19 height 19
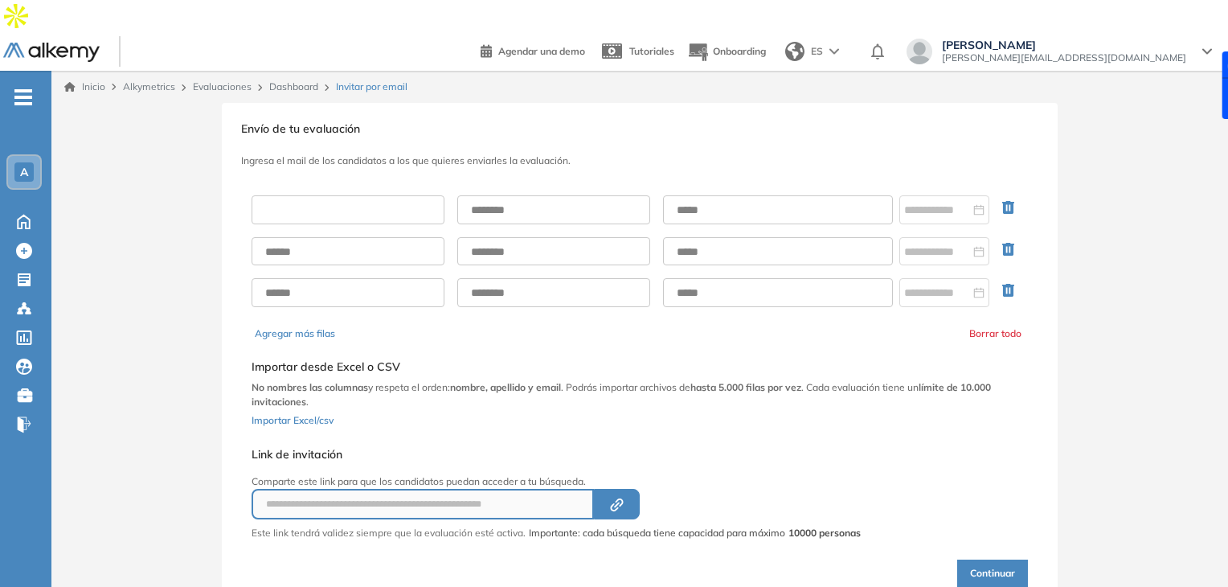
click at [341, 195] on input "text" at bounding box center [348, 209] width 193 height 29
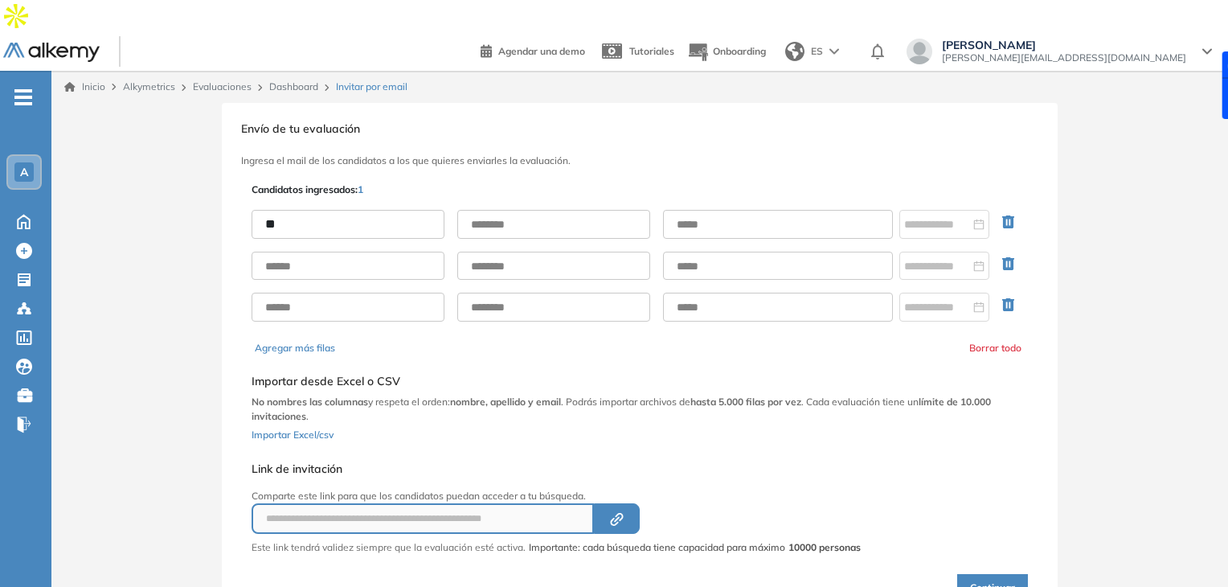
type input "*"
type input "*********"
click at [563, 210] on input "text" at bounding box center [553, 224] width 193 height 29
type input "********"
click at [685, 210] on input "text" at bounding box center [778, 224] width 230 height 29
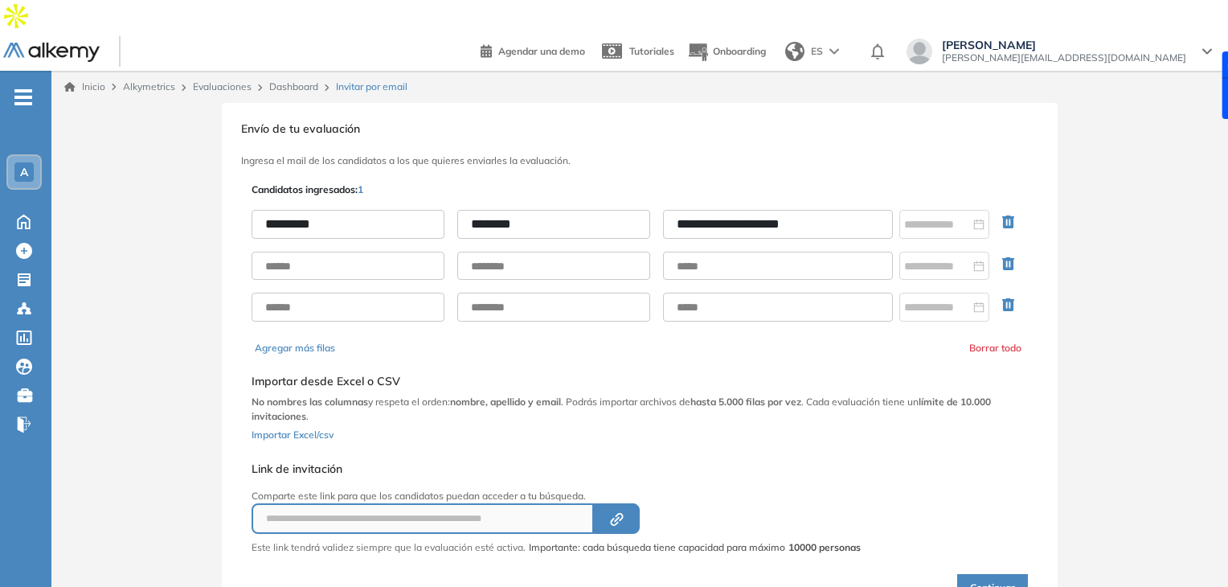
type input "**********"
click at [1007, 257] on icon "button" at bounding box center [1008, 263] width 12 height 13
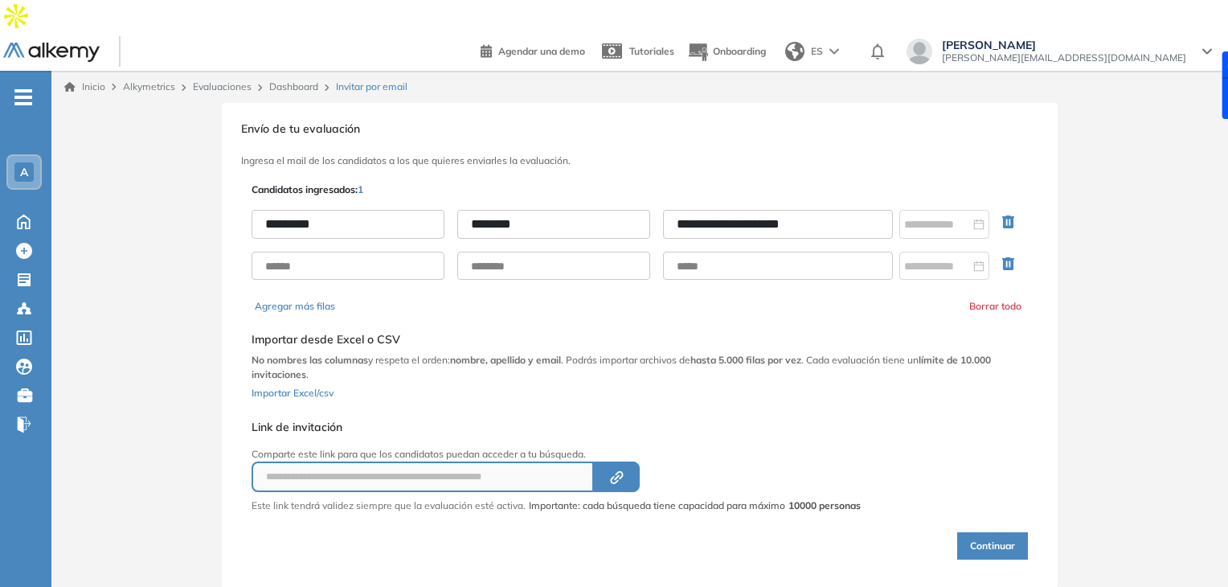
click at [1007, 257] on icon "button" at bounding box center [1008, 263] width 12 height 13
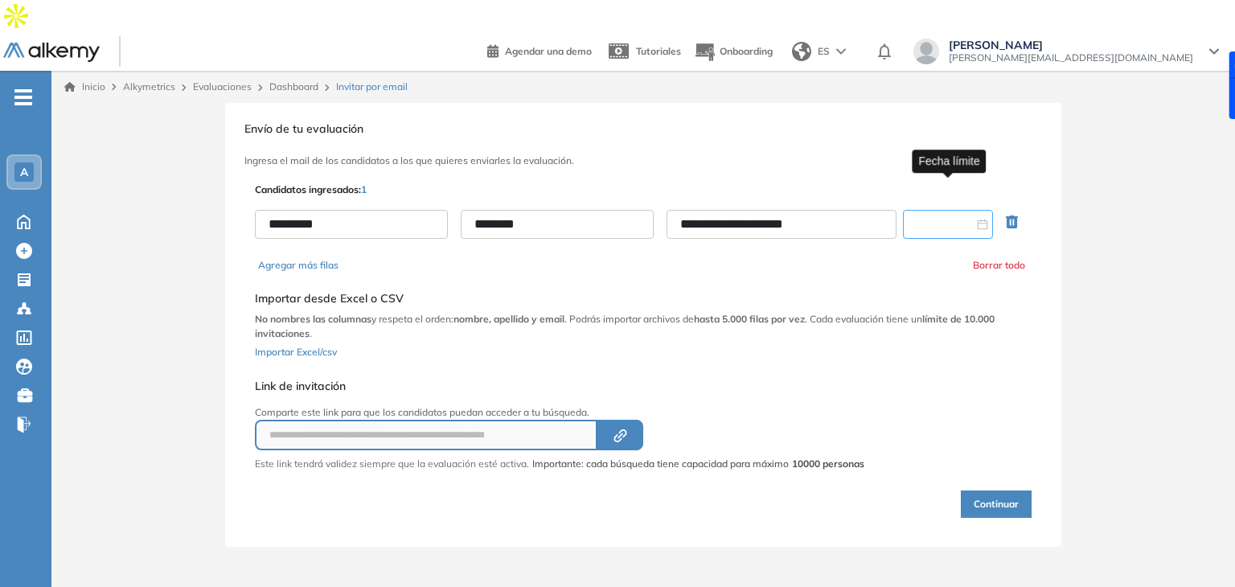
click at [953, 215] on input at bounding box center [940, 224] width 66 height 18
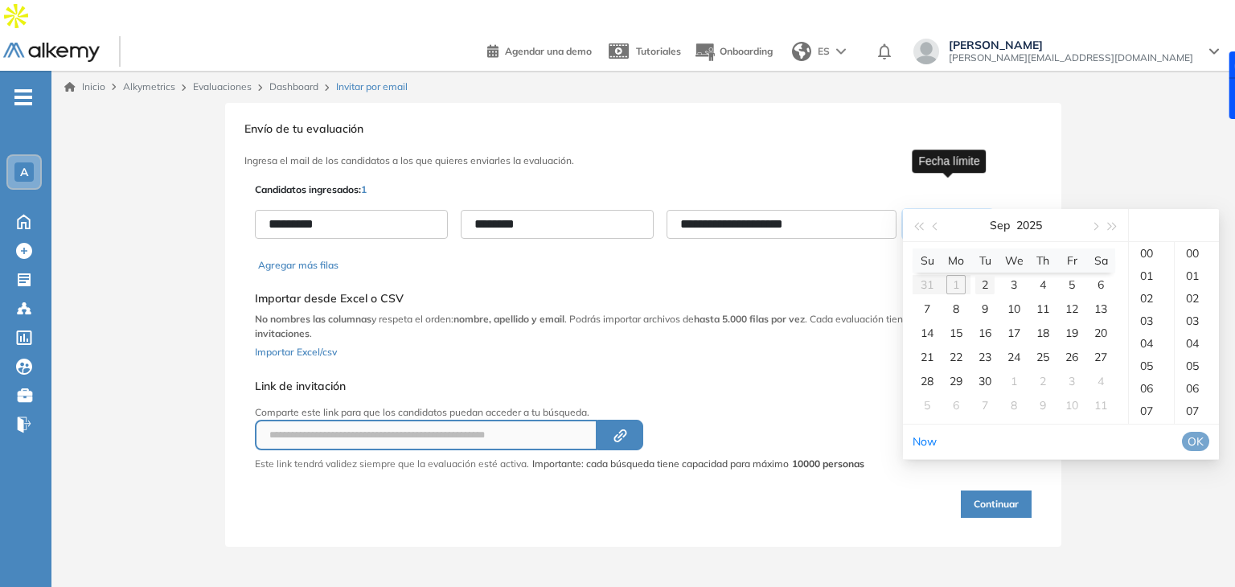
type input "**********"
click at [1146, 260] on div "23" at bounding box center [1151, 253] width 45 height 23
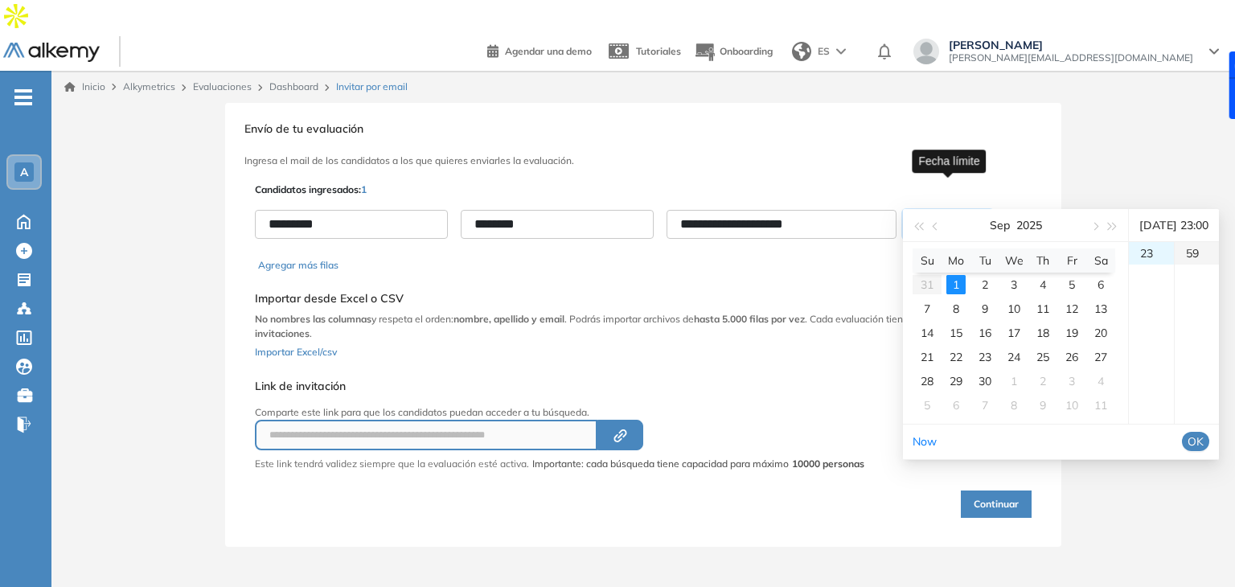
click at [1212, 264] on div "59" at bounding box center [1196, 253] width 44 height 23
type input "**********"
click at [1203, 450] on span "OK" at bounding box center [1195, 441] width 16 height 18
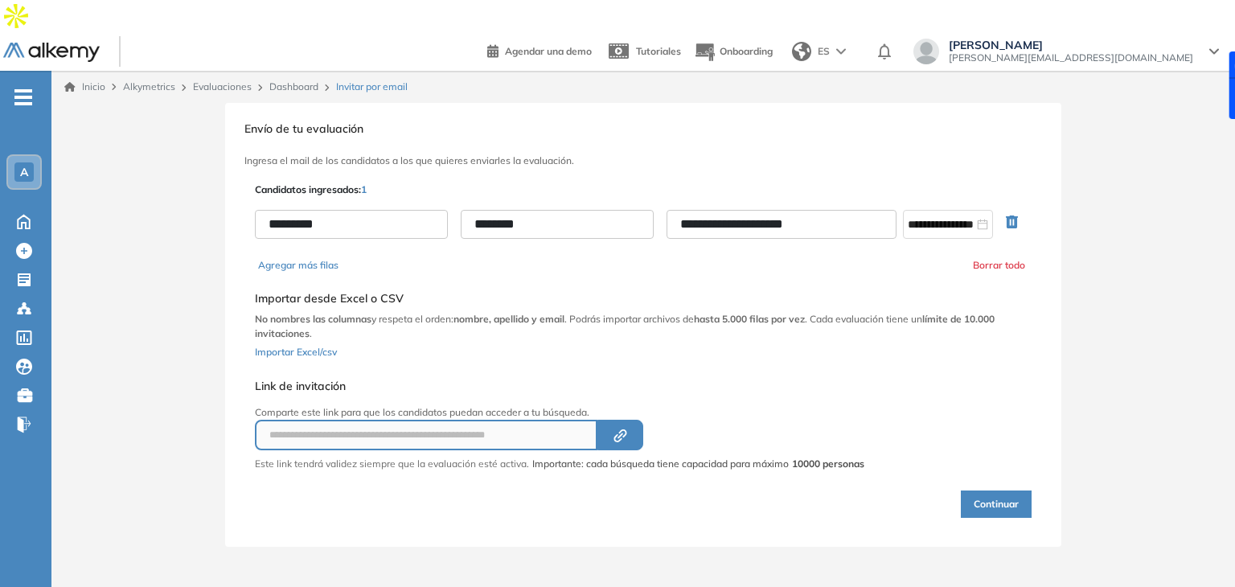
click at [974, 490] on button "Continuar" at bounding box center [996, 503] width 71 height 27
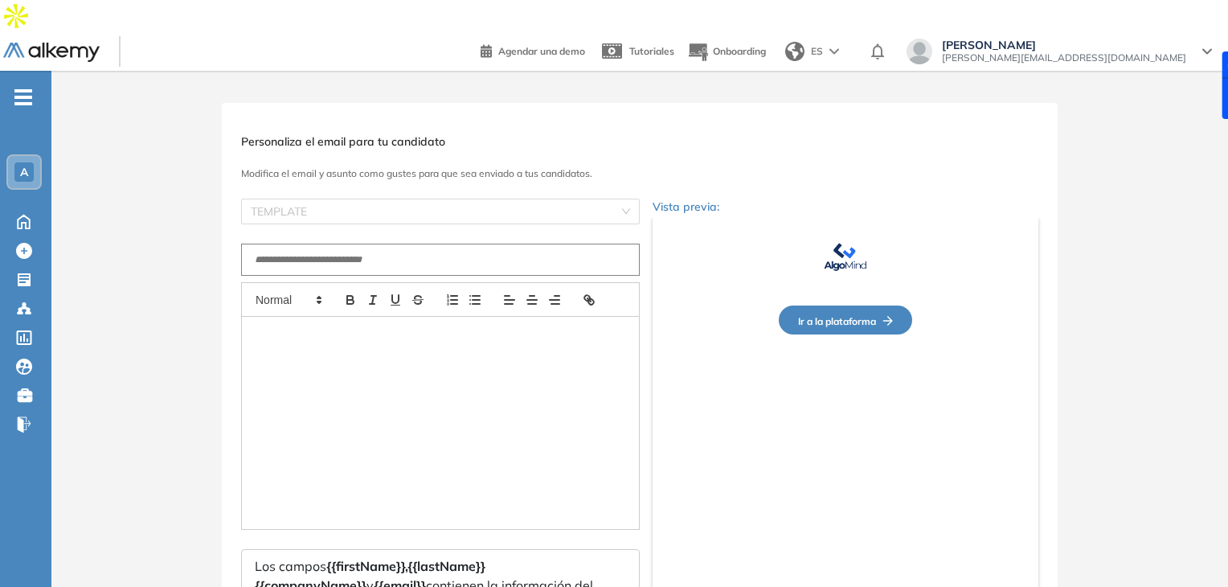
type input "**********"
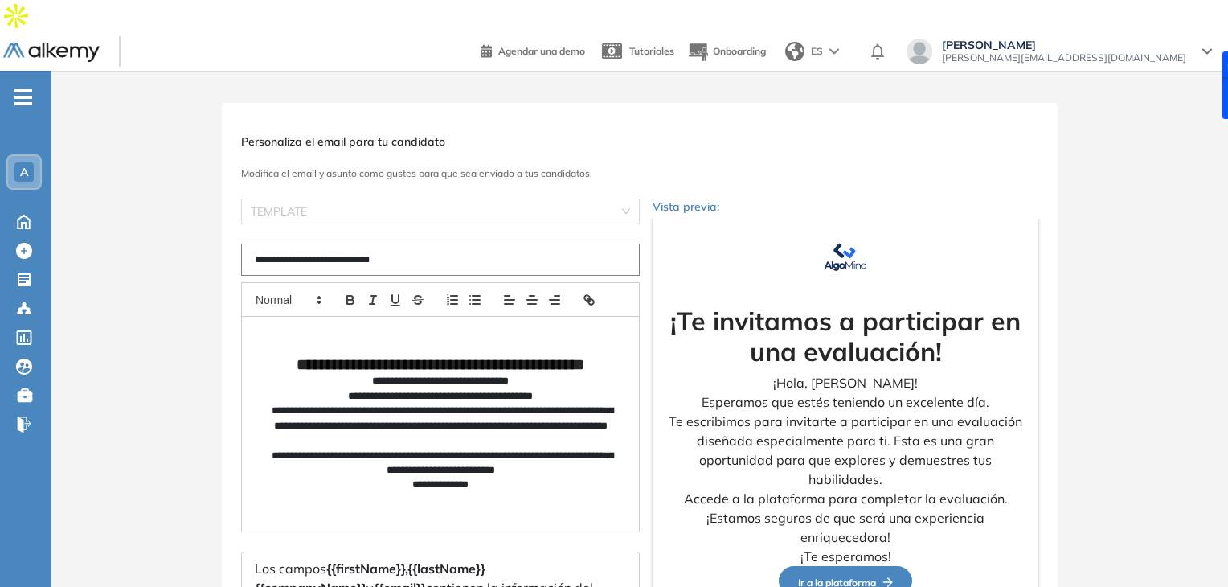
scroll to position [138, 0]
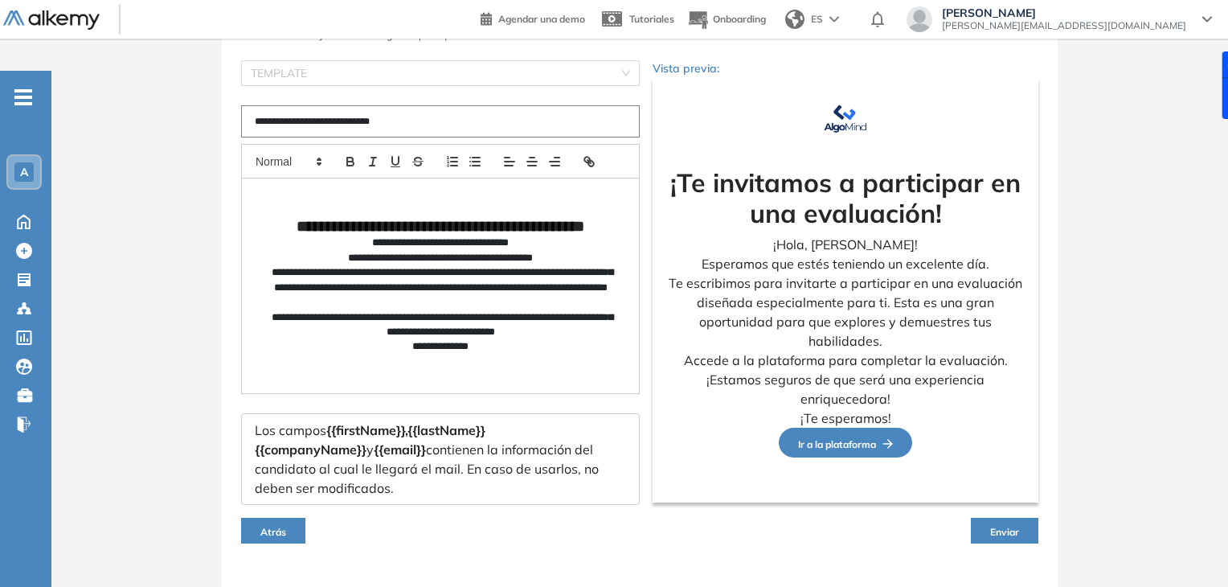
click at [1001, 526] on span "Enviar" at bounding box center [1004, 532] width 29 height 12
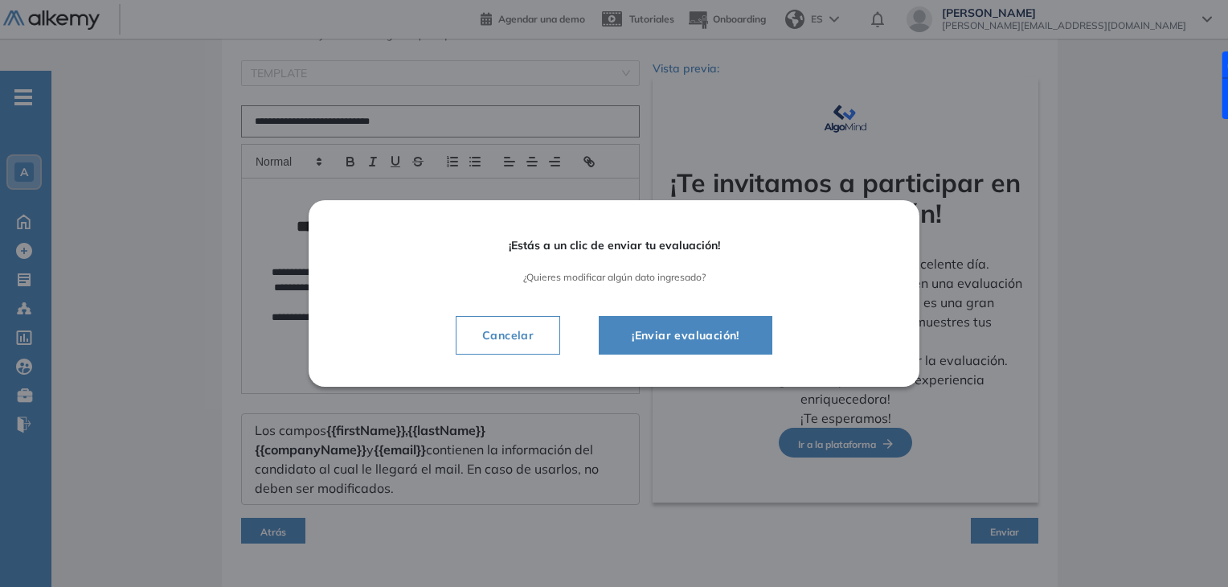
click at [734, 324] on button "¡Enviar evaluación!" at bounding box center [686, 335] width 174 height 39
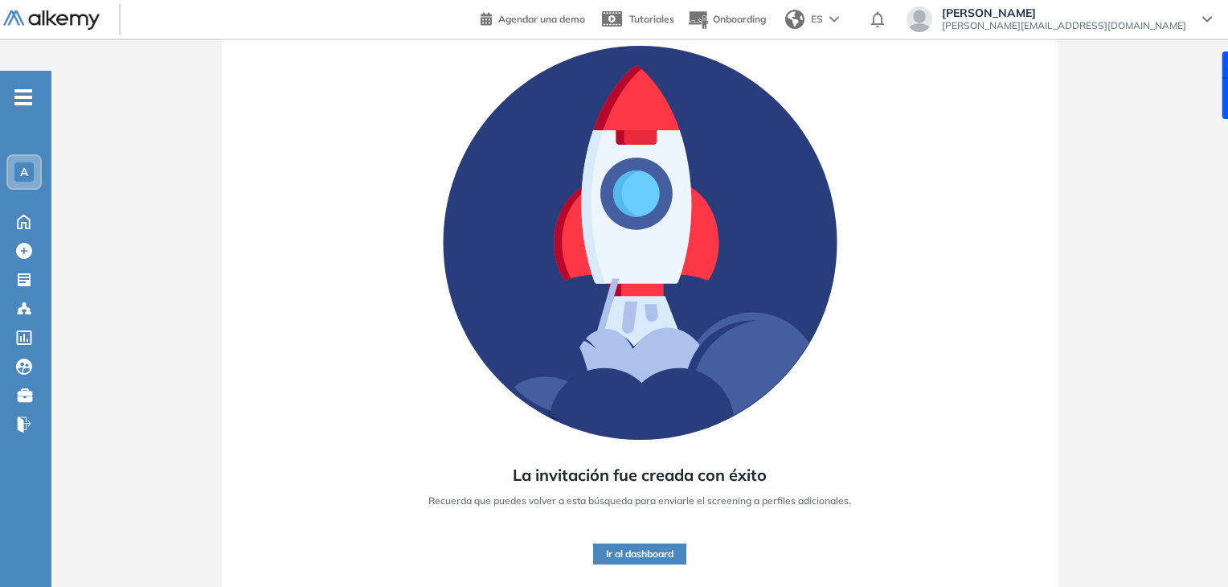
scroll to position [122, 0]
